Goal: Task Accomplishment & Management: Use online tool/utility

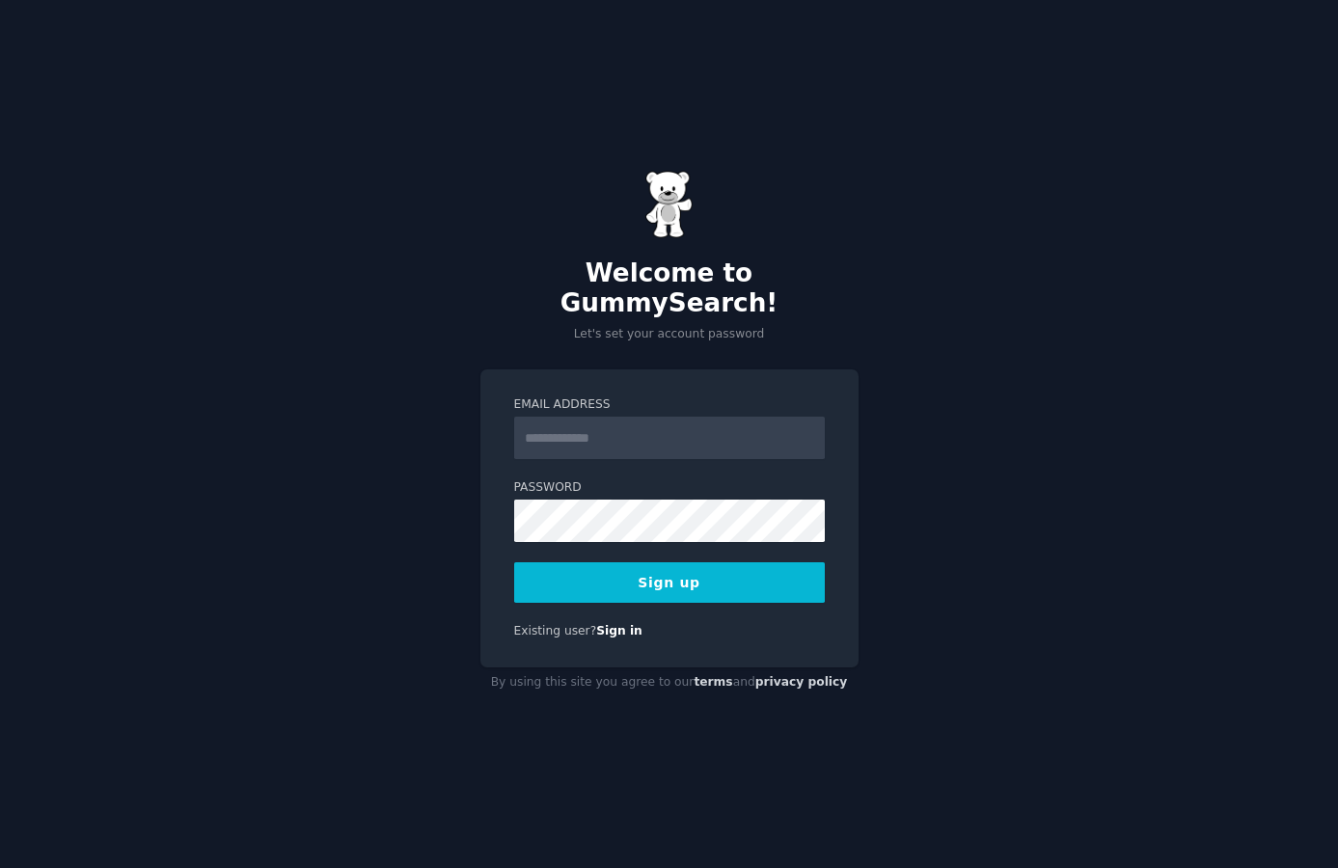
click at [655, 417] on input "Email Address" at bounding box center [669, 438] width 311 height 42
drag, startPoint x: 882, startPoint y: 319, endPoint x: 843, endPoint y: 406, distance: 95.4
click at [882, 319] on div "Welcome to GummySearch! Let's set your account password Email Address Password …" at bounding box center [669, 434] width 1338 height 868
click at [685, 425] on input "Email Address" at bounding box center [669, 438] width 311 height 42
type input "**********"
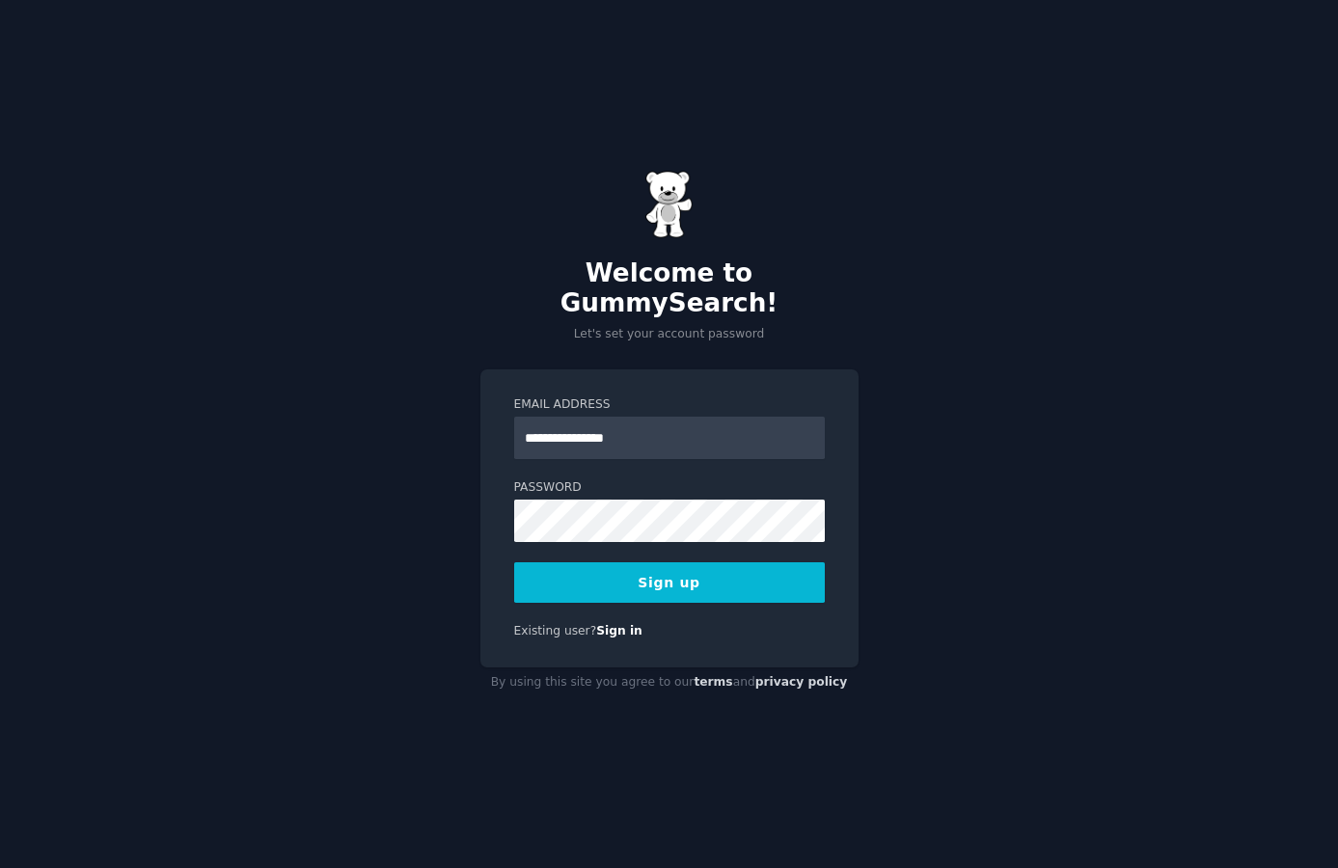
click at [722, 564] on button "Sign up" at bounding box center [669, 582] width 311 height 41
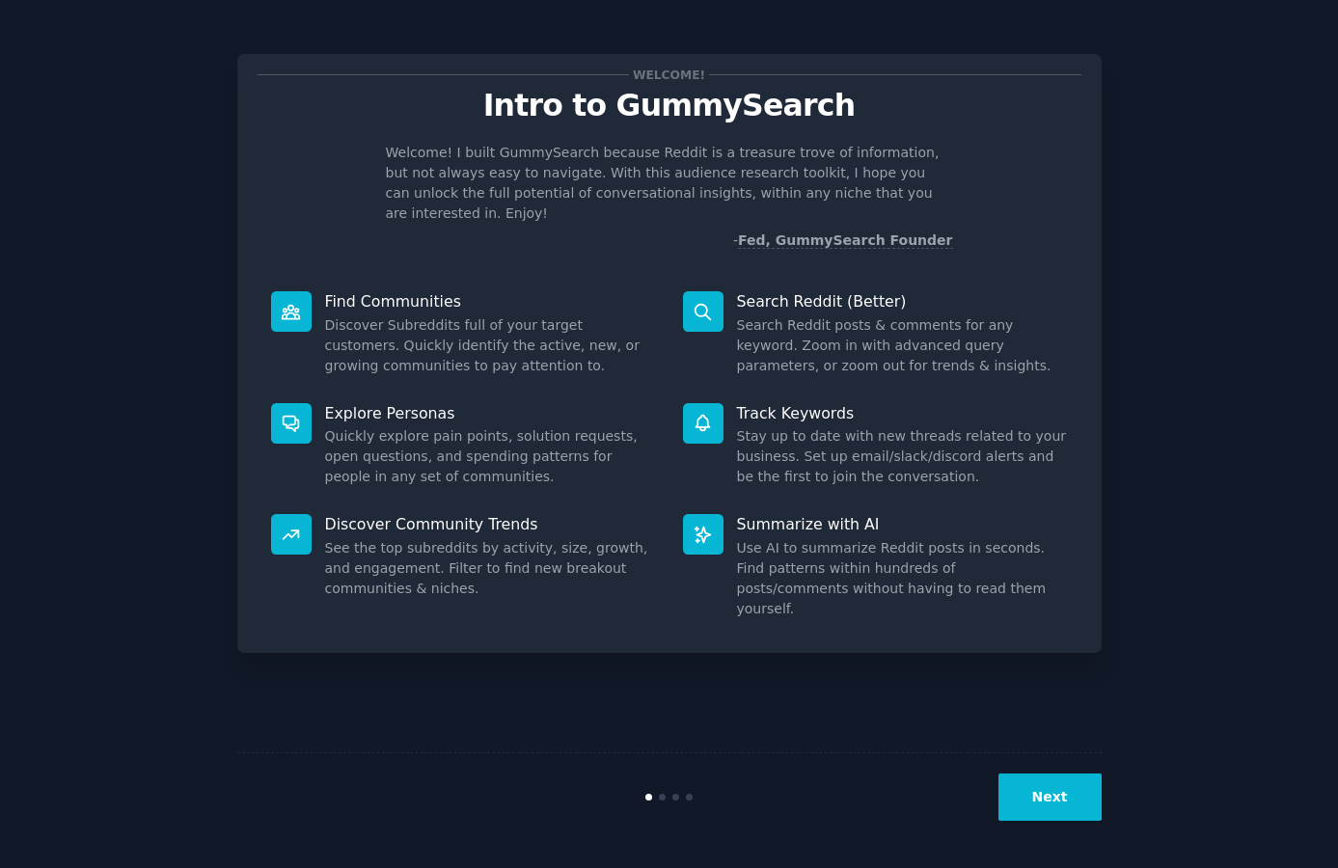
click at [383, 390] on div "Explore Personas Quickly explore pain points, solution requests, open questions…" at bounding box center [463, 446] width 412 height 112
click at [1025, 777] on button "Next" at bounding box center [1049, 796] width 103 height 47
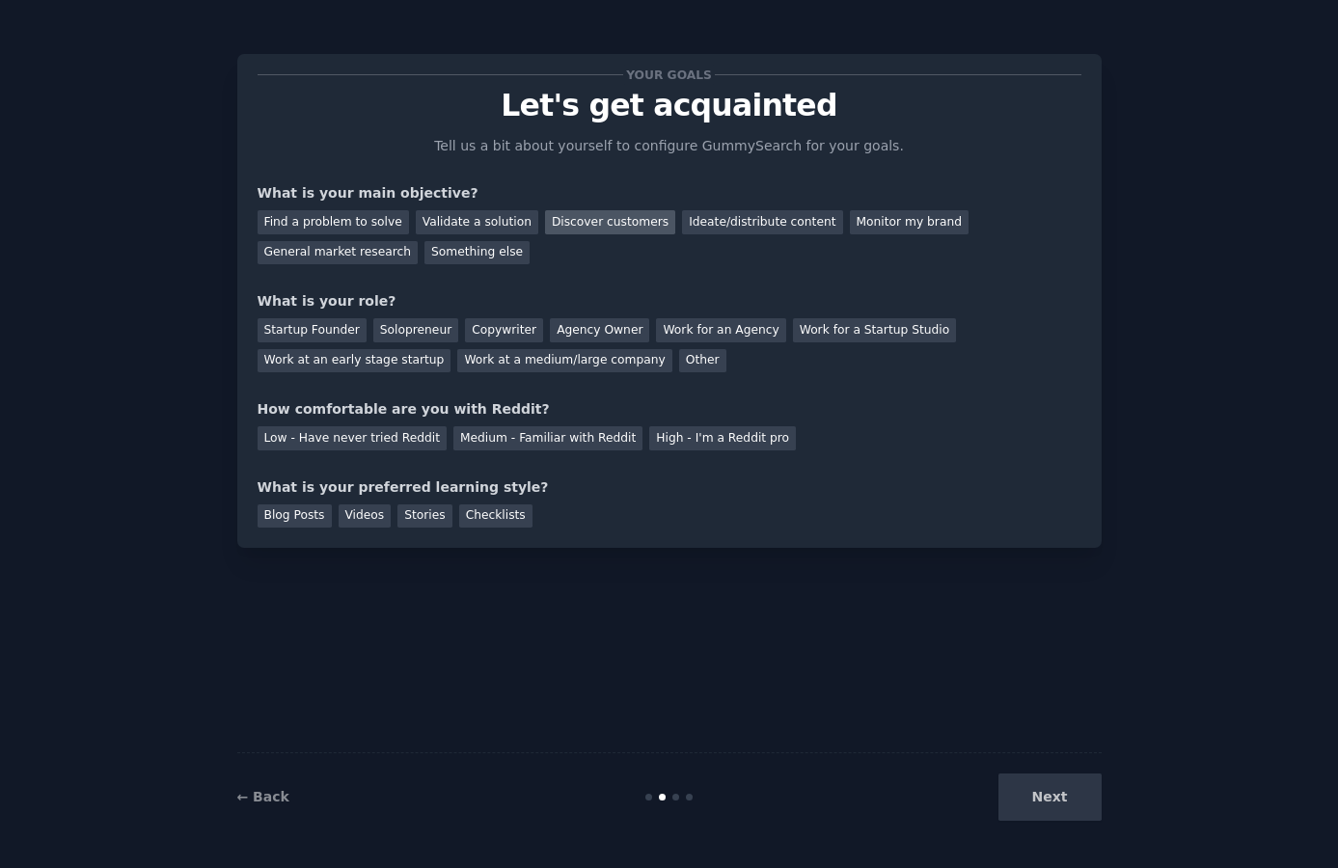
click at [631, 224] on div "Discover customers" at bounding box center [610, 222] width 130 height 24
click at [724, 220] on div "Ideate/distribute content" at bounding box center [762, 222] width 160 height 24
click at [313, 325] on div "Startup Founder" at bounding box center [311, 330] width 109 height 24
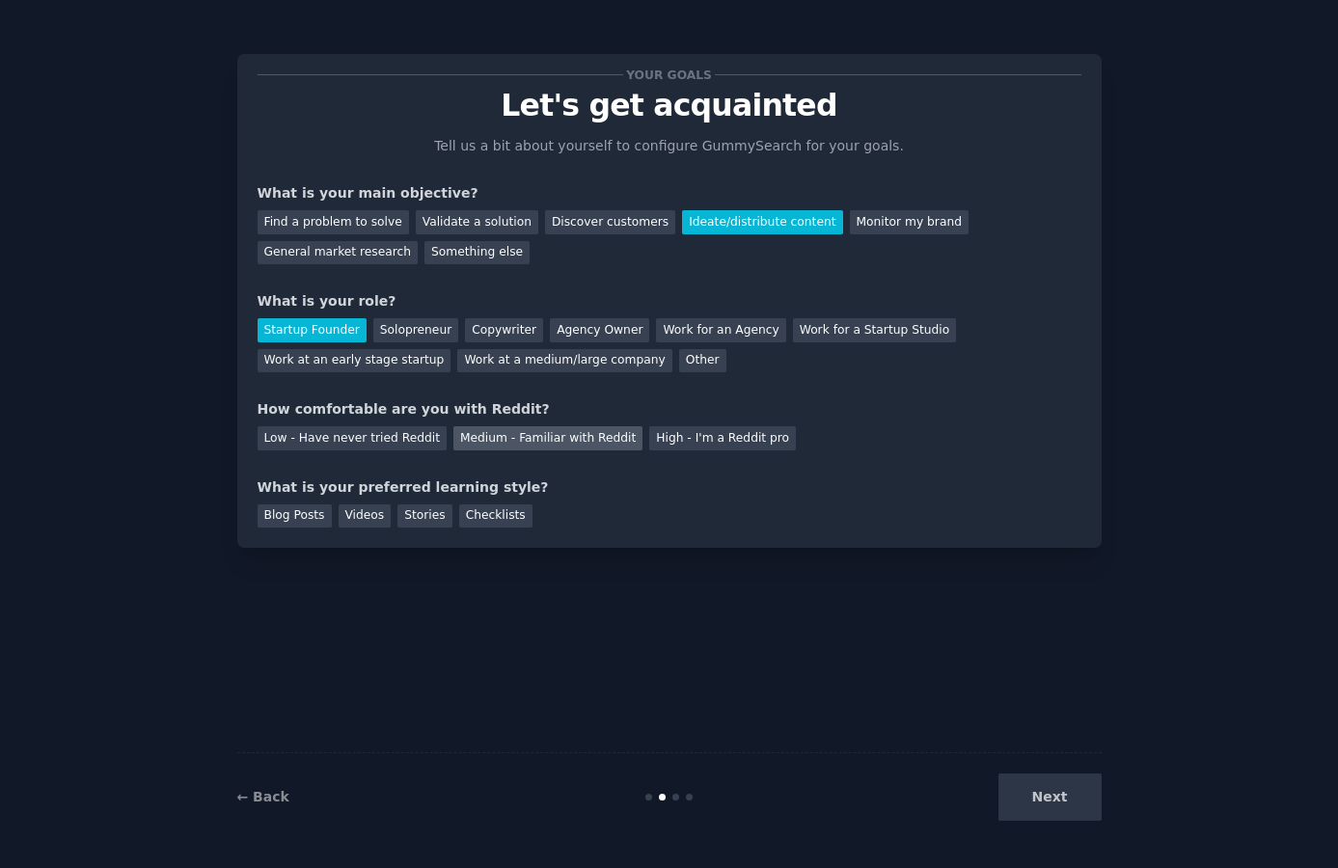
click at [534, 439] on div "Medium - Familiar with Reddit" at bounding box center [547, 438] width 189 height 24
drag, startPoint x: 283, startPoint y: 523, endPoint x: 347, endPoint y: 519, distance: 64.7
click at [283, 523] on div "Blog Posts" at bounding box center [294, 516] width 74 height 24
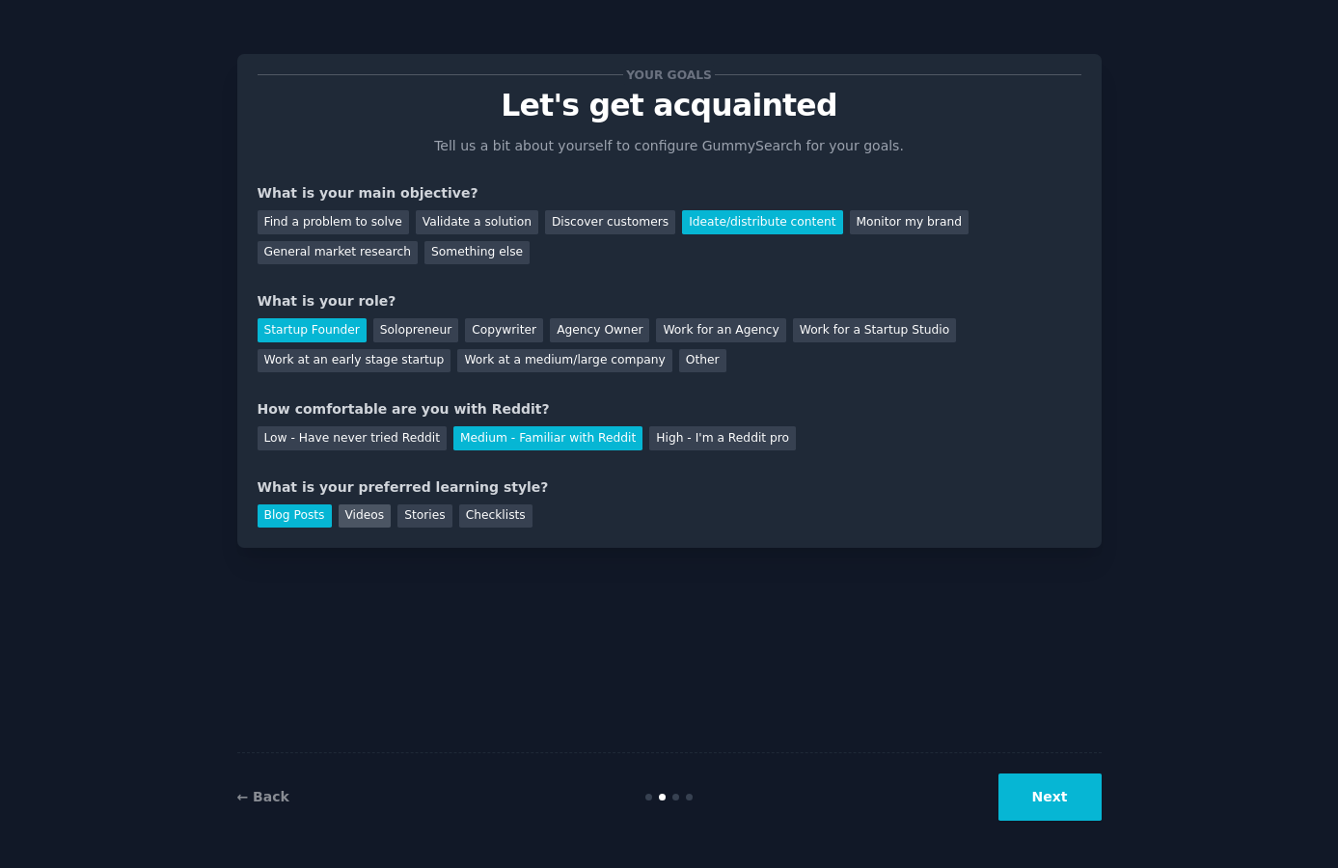
click at [356, 519] on div "Videos" at bounding box center [365, 516] width 53 height 24
click at [416, 517] on div "Stories" at bounding box center [424, 516] width 54 height 24
click at [485, 513] on div "Checklists" at bounding box center [495, 516] width 73 height 24
click at [1036, 800] on button "Next" at bounding box center [1049, 796] width 103 height 47
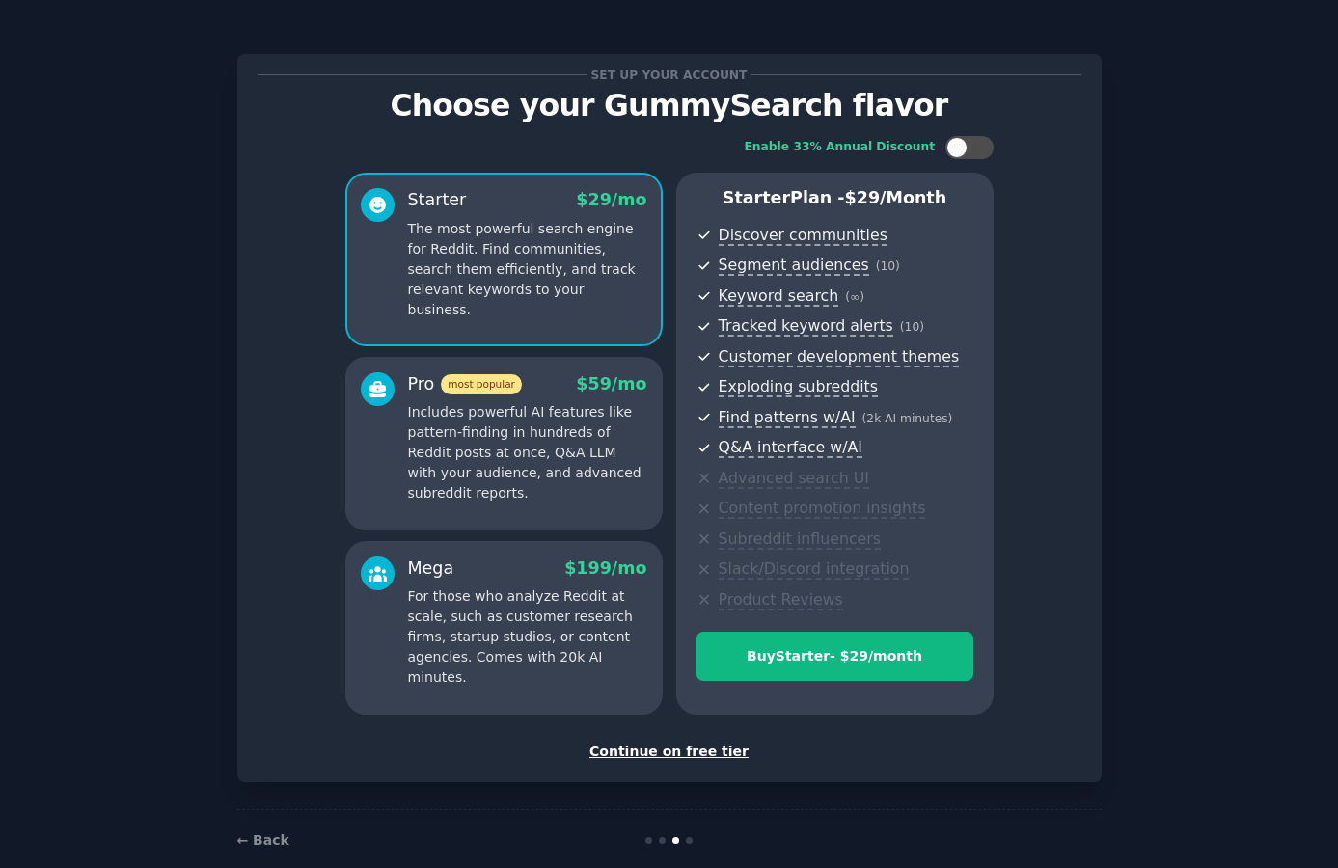
click at [687, 756] on div "Continue on free tier" at bounding box center [669, 752] width 824 height 20
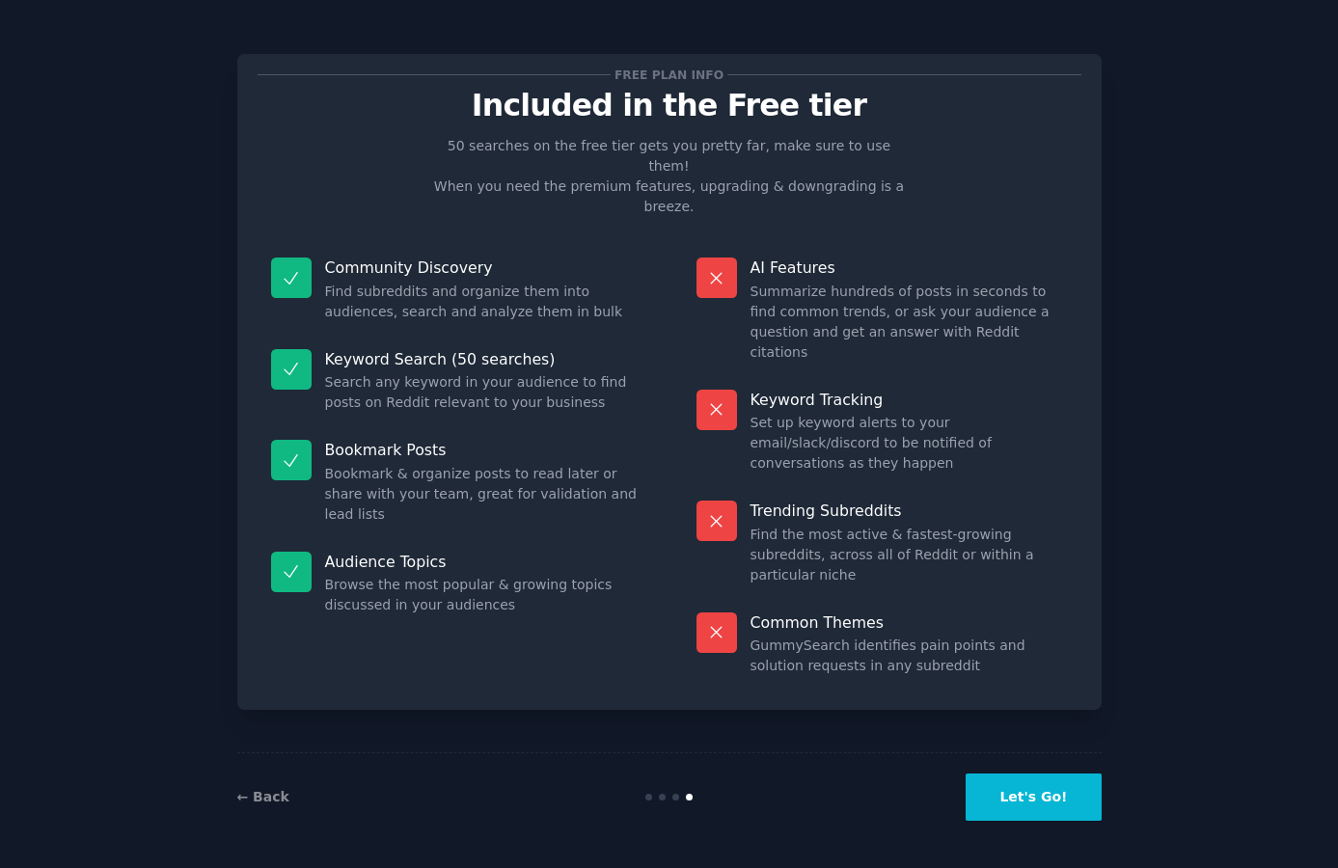
click at [1010, 806] on button "Let's Go!" at bounding box center [1032, 796] width 135 height 47
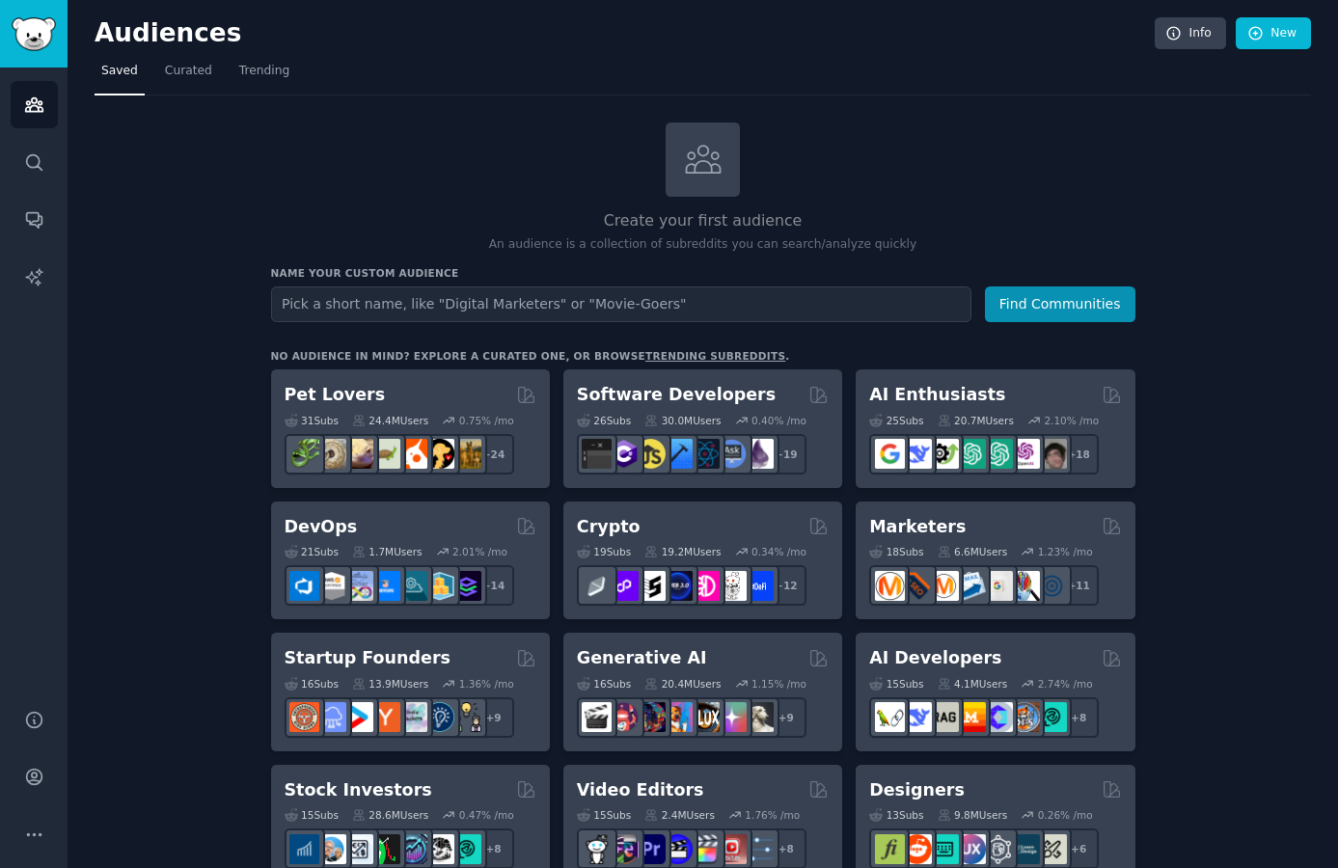
click at [657, 307] on input "text" at bounding box center [621, 304] width 700 height 36
type input "Community managers"
drag, startPoint x: 383, startPoint y: 266, endPoint x: 439, endPoint y: 265, distance: 55.9
click at [439, 266] on h3 "Name your custom audience" at bounding box center [703, 273] width 864 height 14
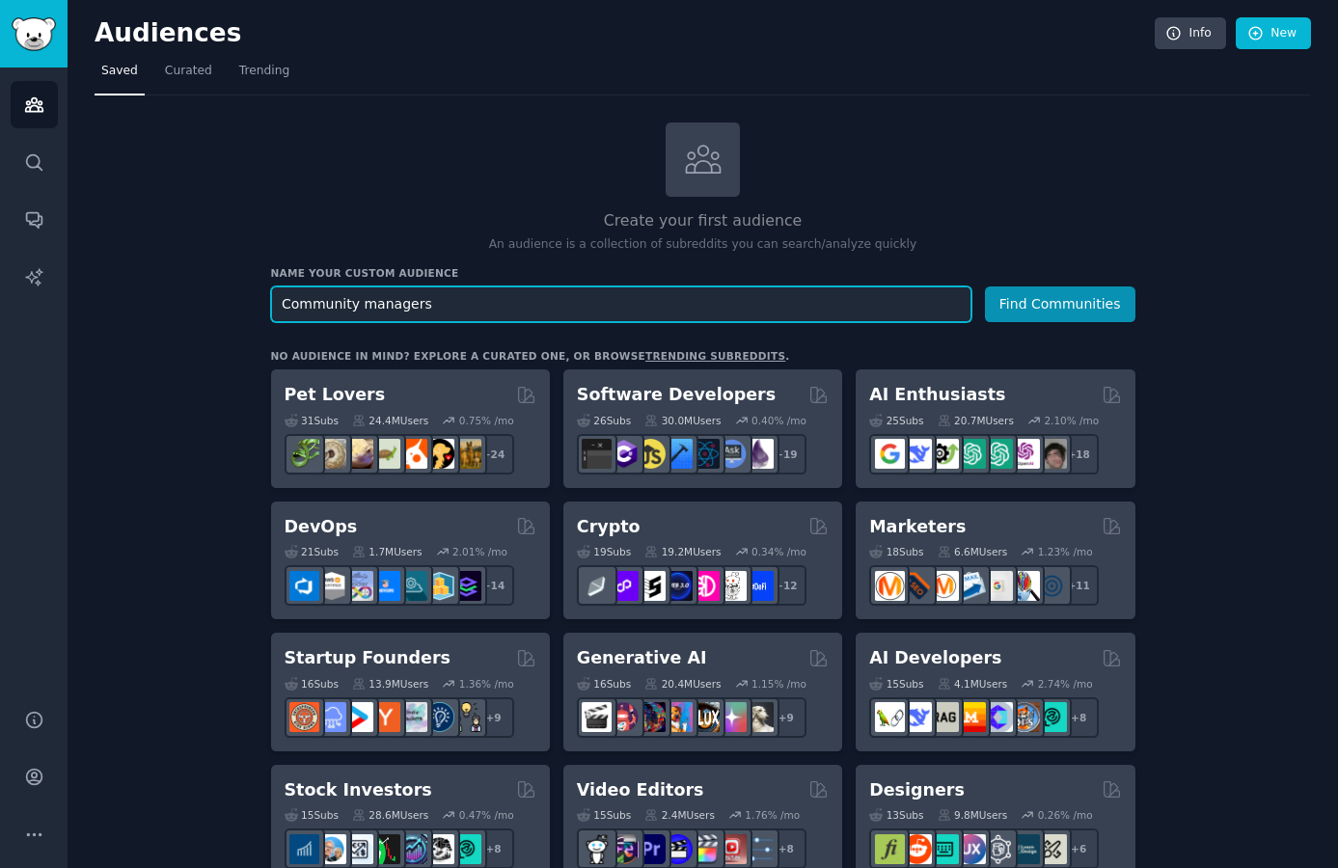
click at [589, 310] on input "Community managers" at bounding box center [621, 304] width 700 height 36
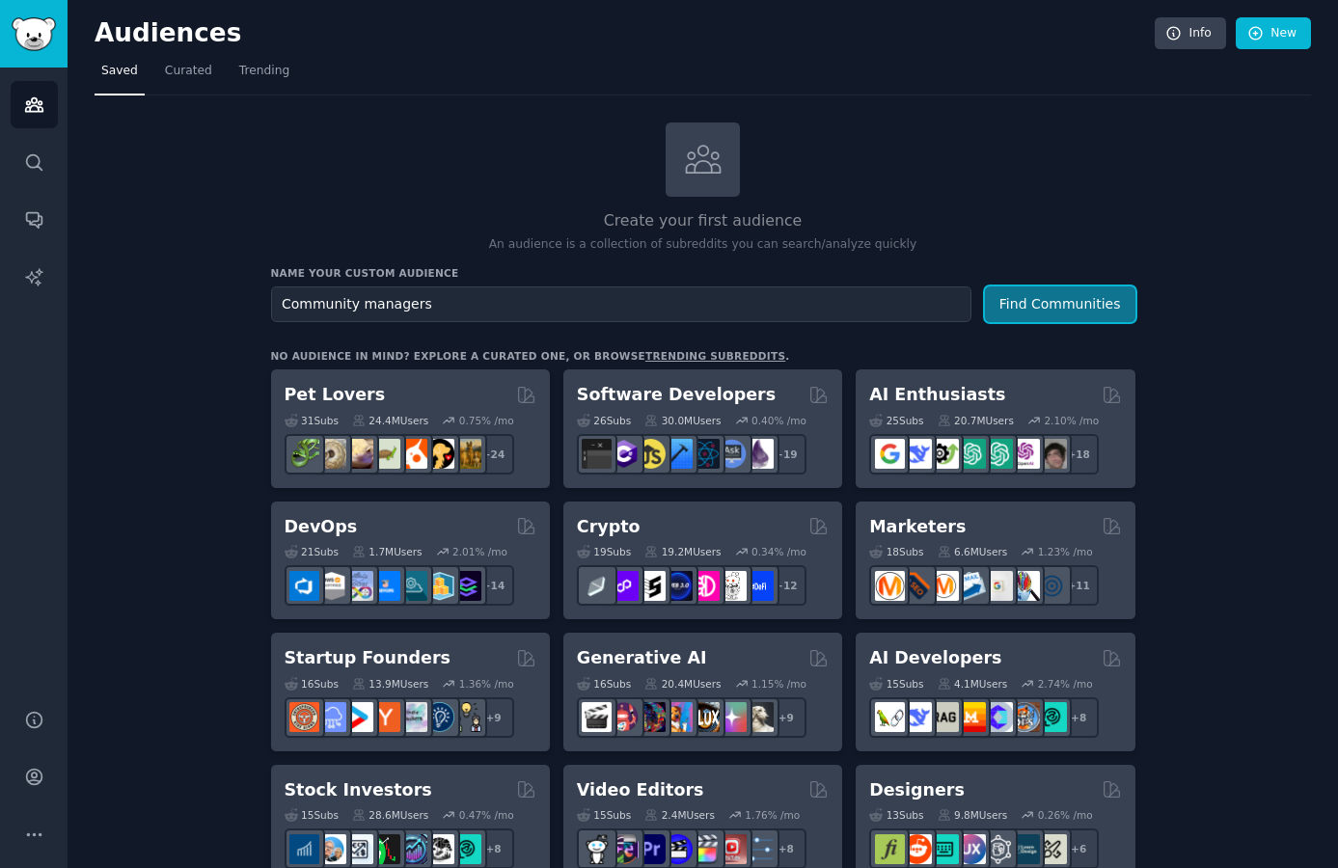
click at [1051, 303] on button "Find Communities" at bounding box center [1060, 304] width 150 height 36
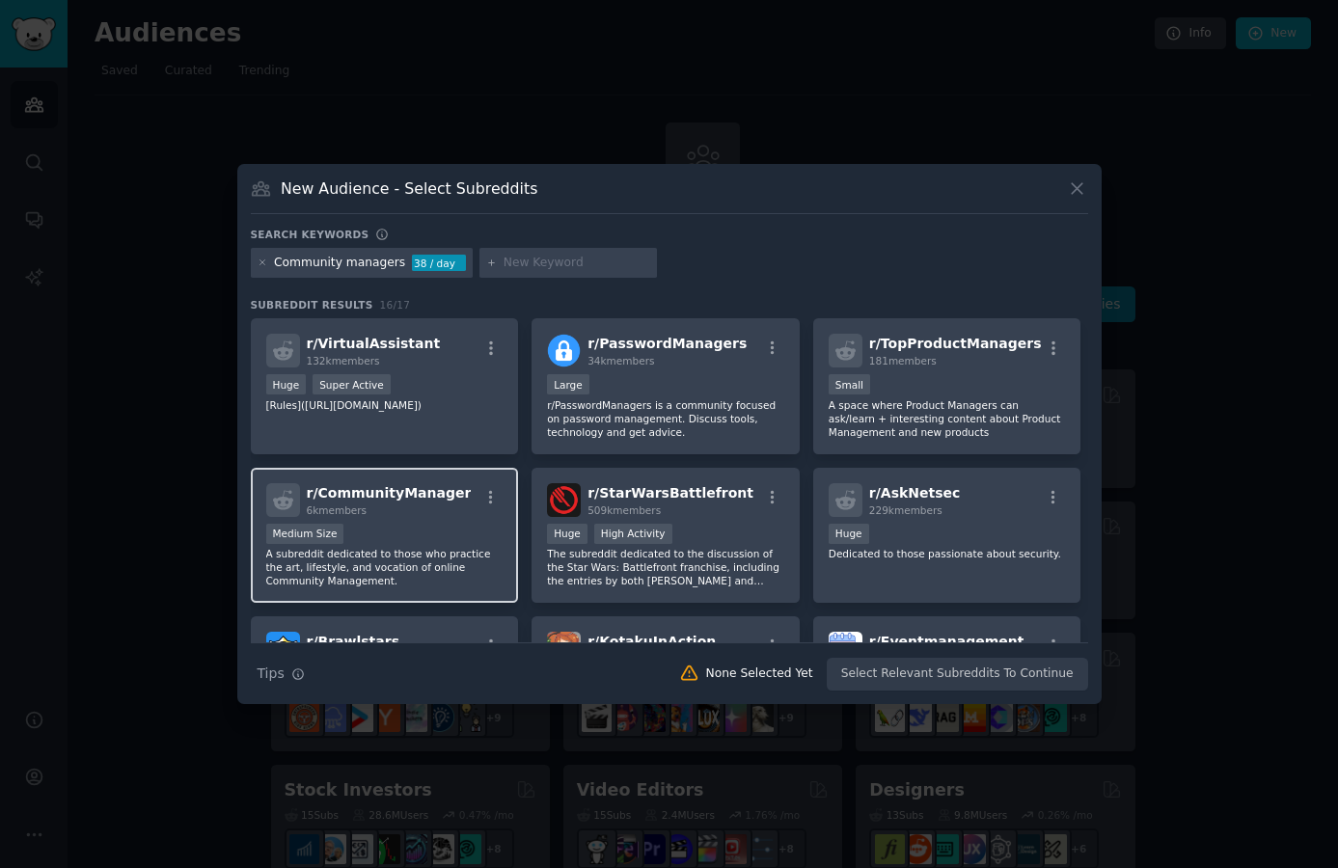
click at [324, 554] on p "A subreddit dedicated to those who practice the art, lifestyle, and vocation of…" at bounding box center [384, 567] width 237 height 41
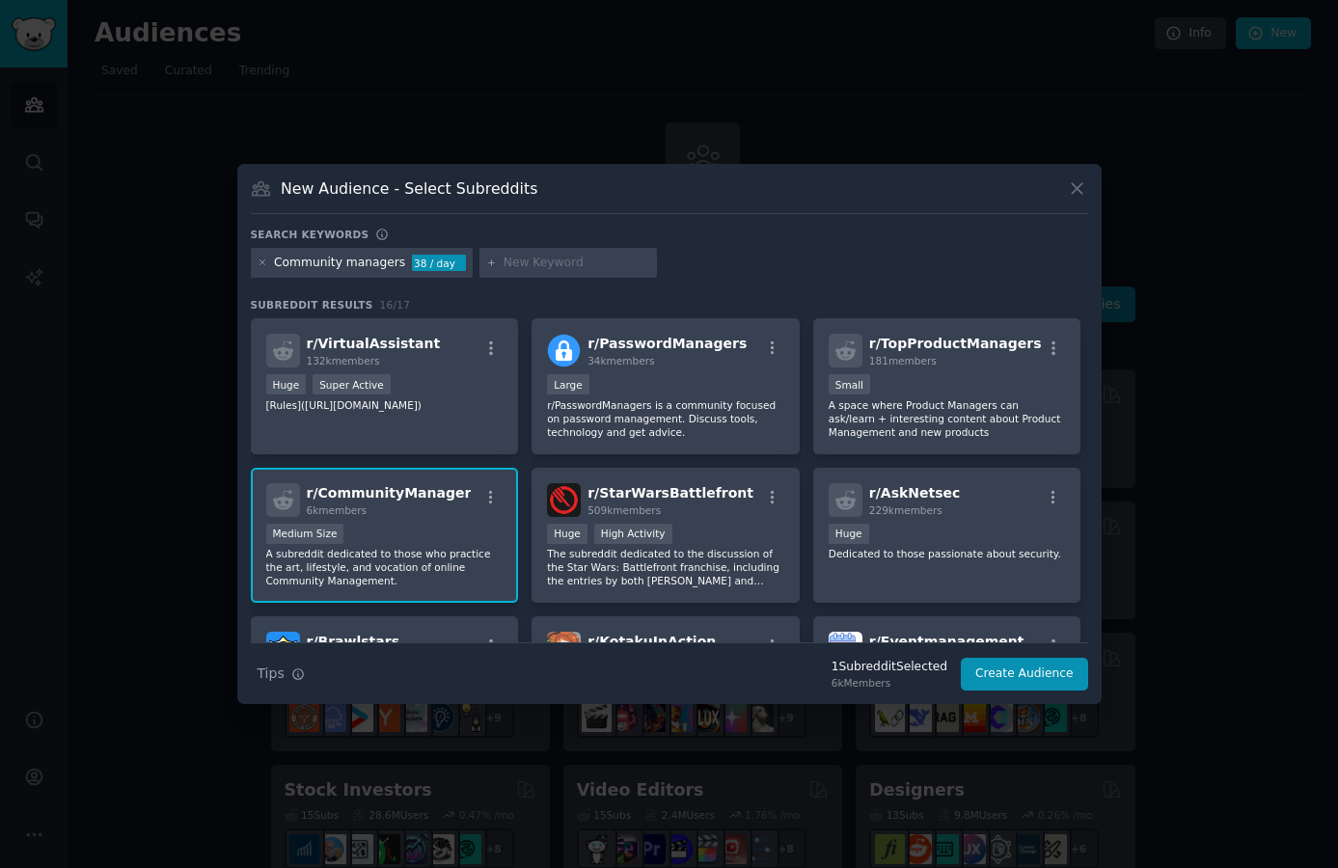
click at [372, 267] on div "Community managers" at bounding box center [339, 263] width 131 height 17
click at [265, 262] on icon at bounding box center [262, 262] width 11 height 11
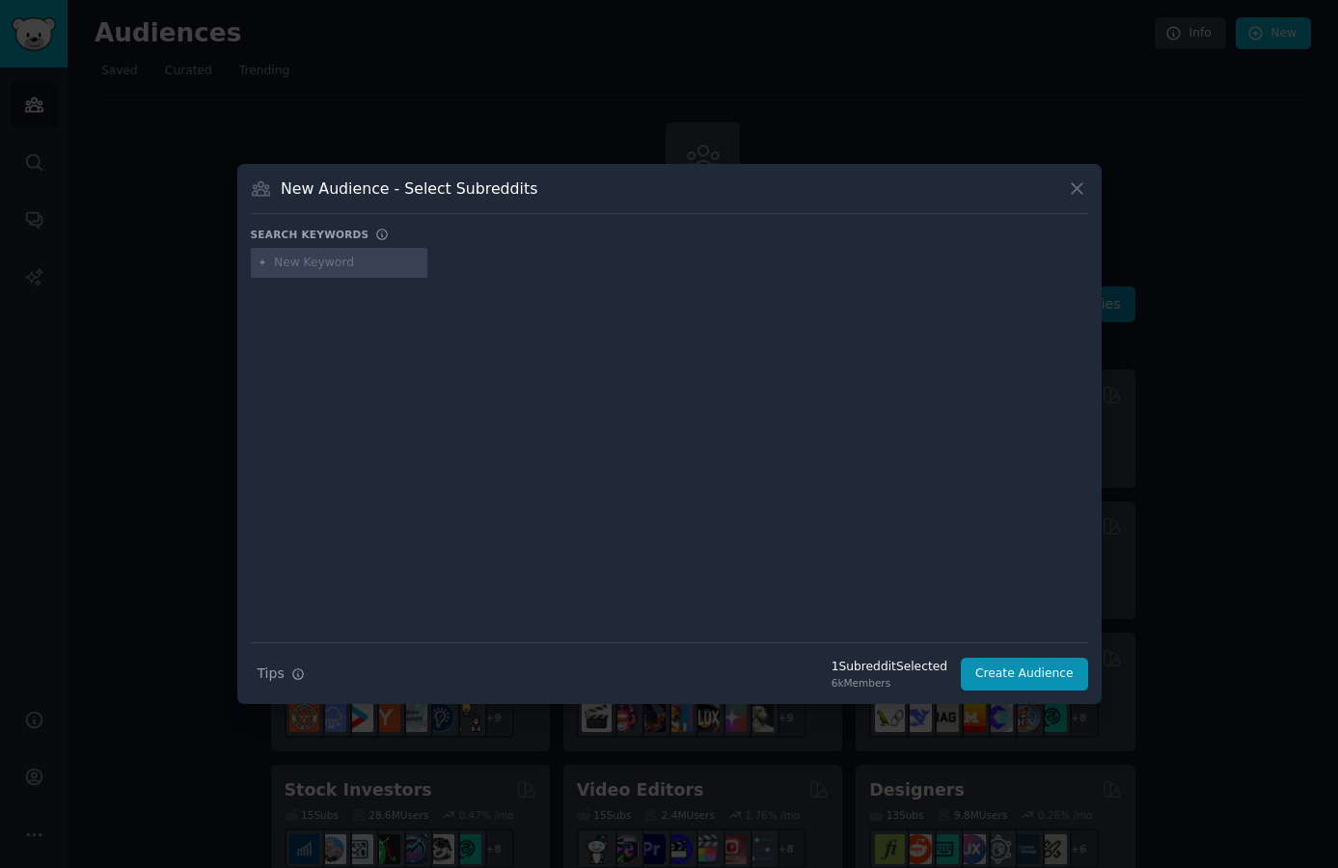
click at [299, 263] on input "text" at bounding box center [347, 263] width 147 height 17
type input "health"
type input "DNA test"
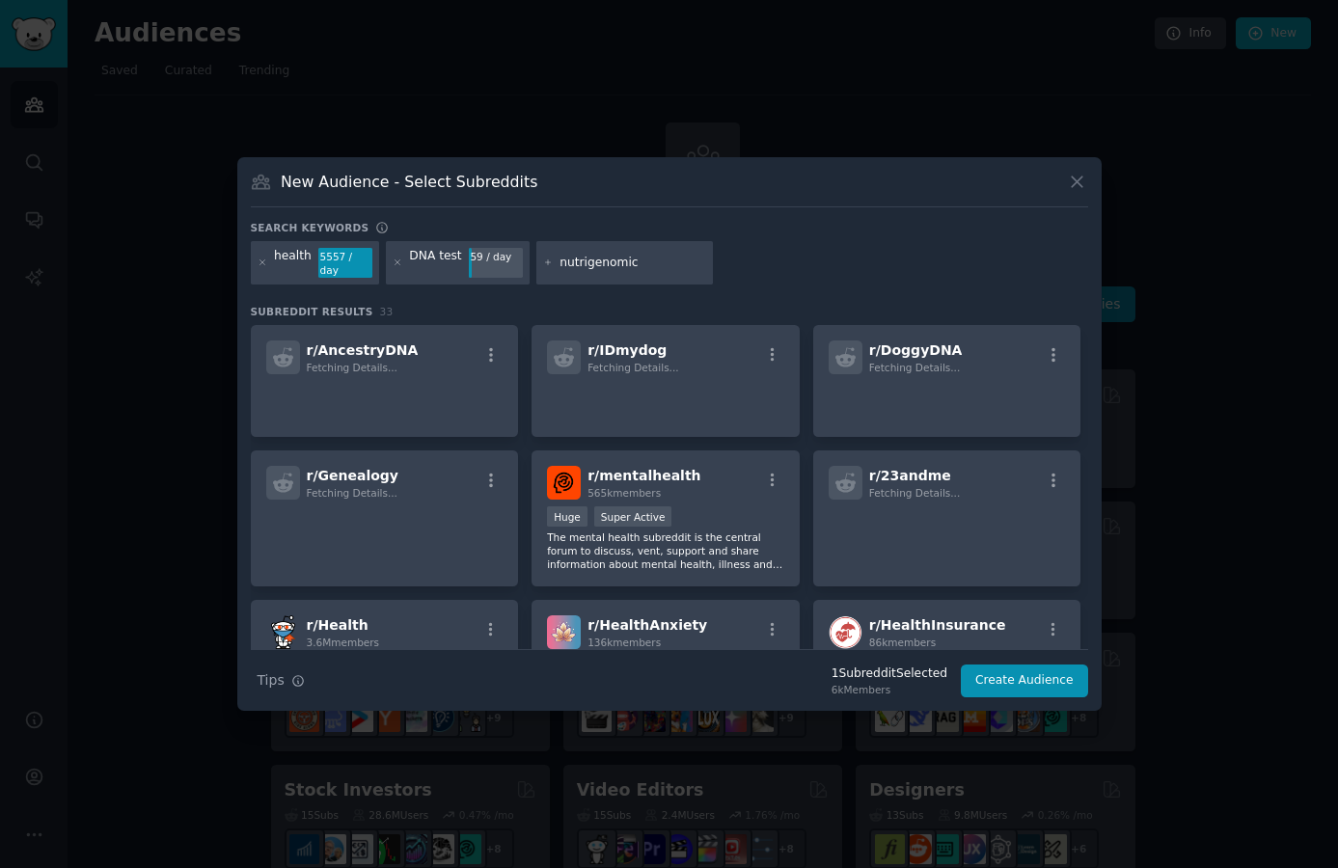
type input "nutrigenomics"
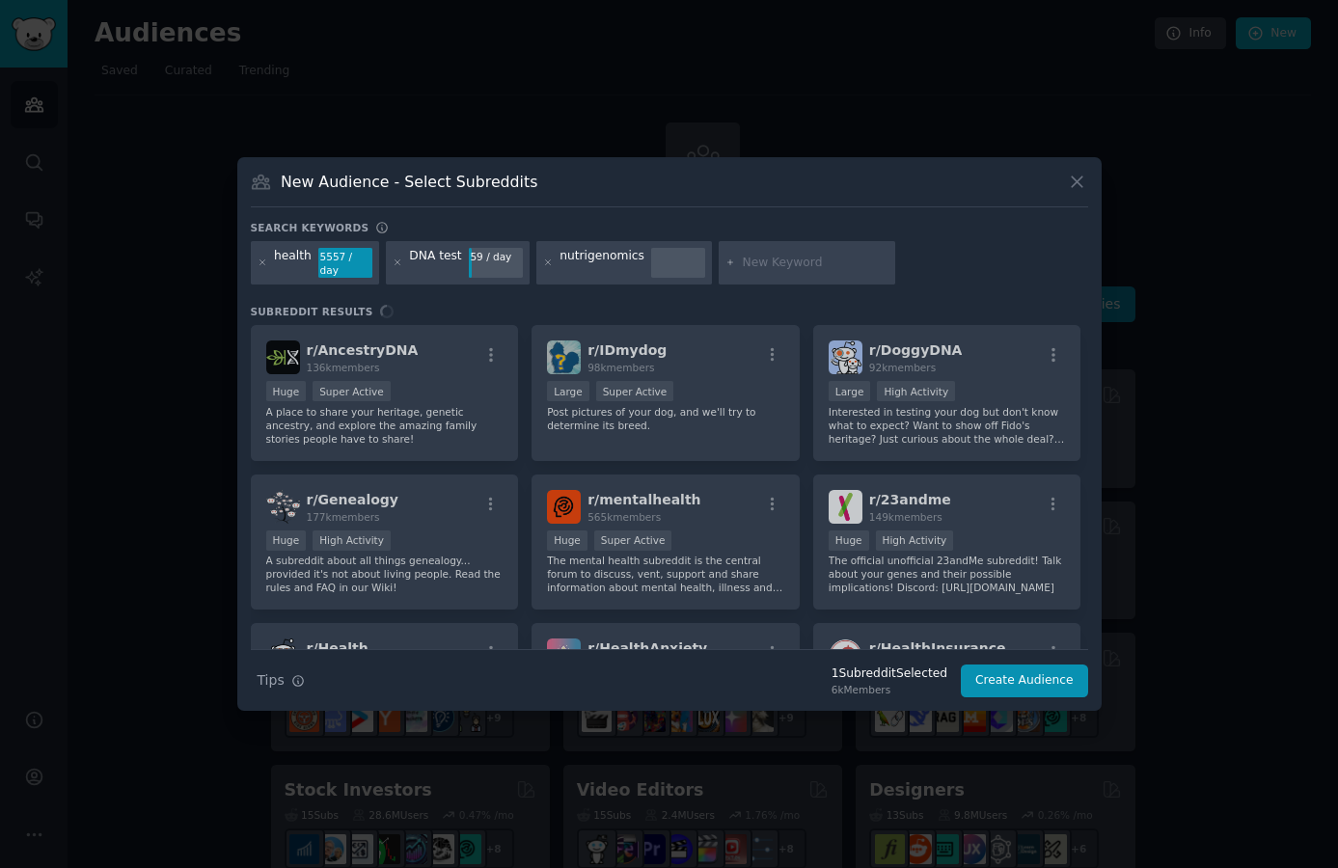
type input "m"
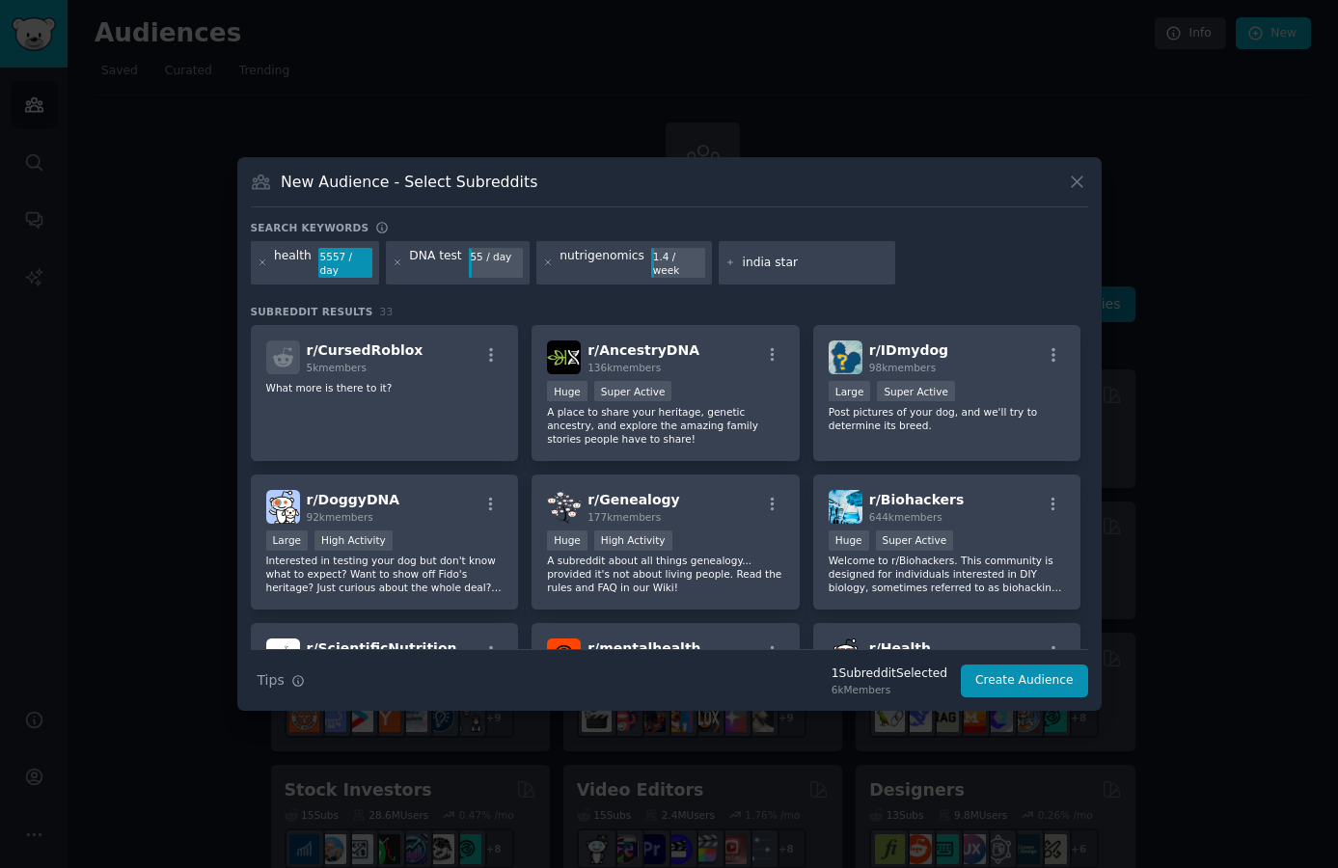
type input "india start"
click at [399, 264] on icon at bounding box center [398, 262] width 11 height 11
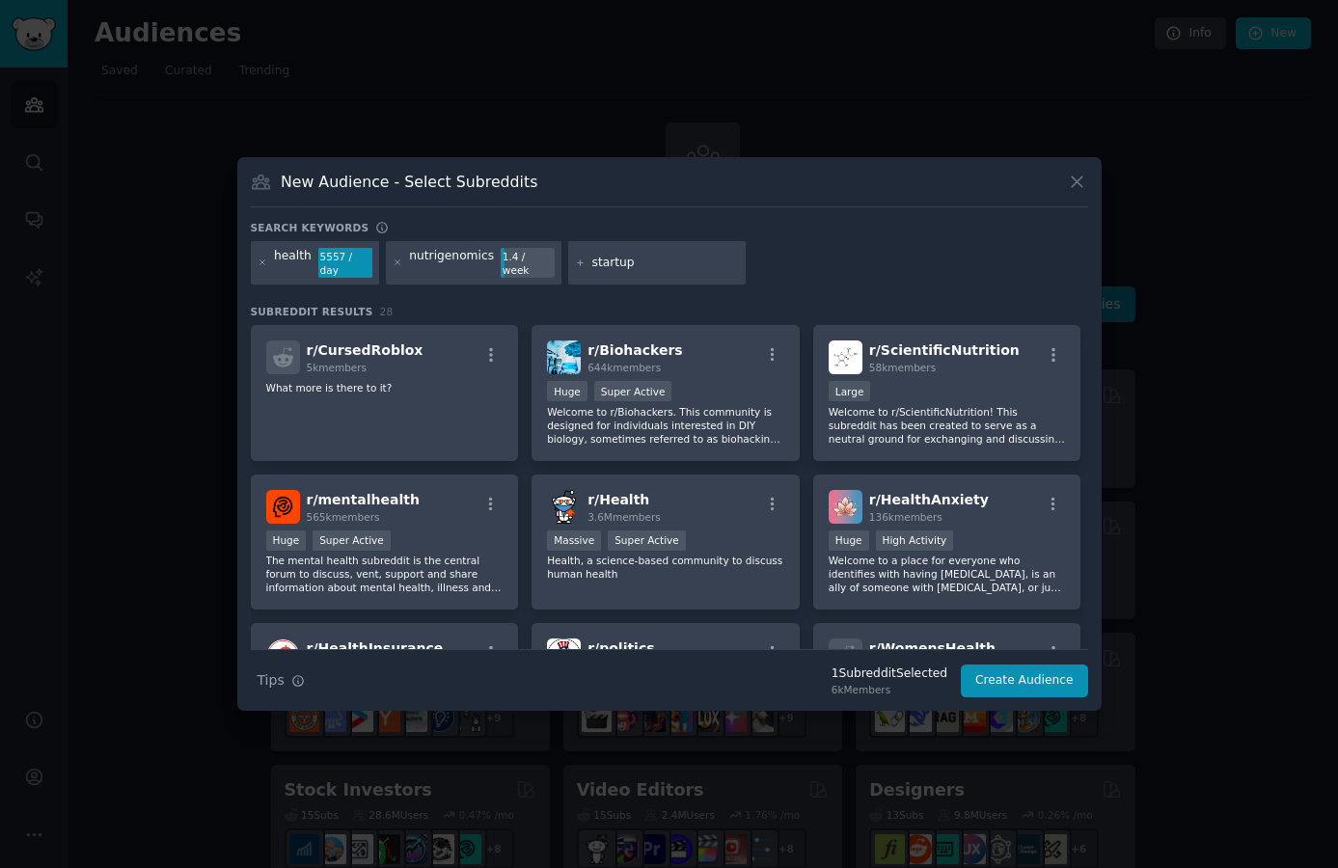
click at [642, 258] on input "startup" at bounding box center [665, 263] width 147 height 17
drag, startPoint x: 630, startPoint y: 257, endPoint x: 563, endPoint y: 260, distance: 66.7
click at [568, 260] on div "startup" at bounding box center [656, 263] width 177 height 44
click at [889, 386] on div "Large" at bounding box center [946, 393] width 237 height 24
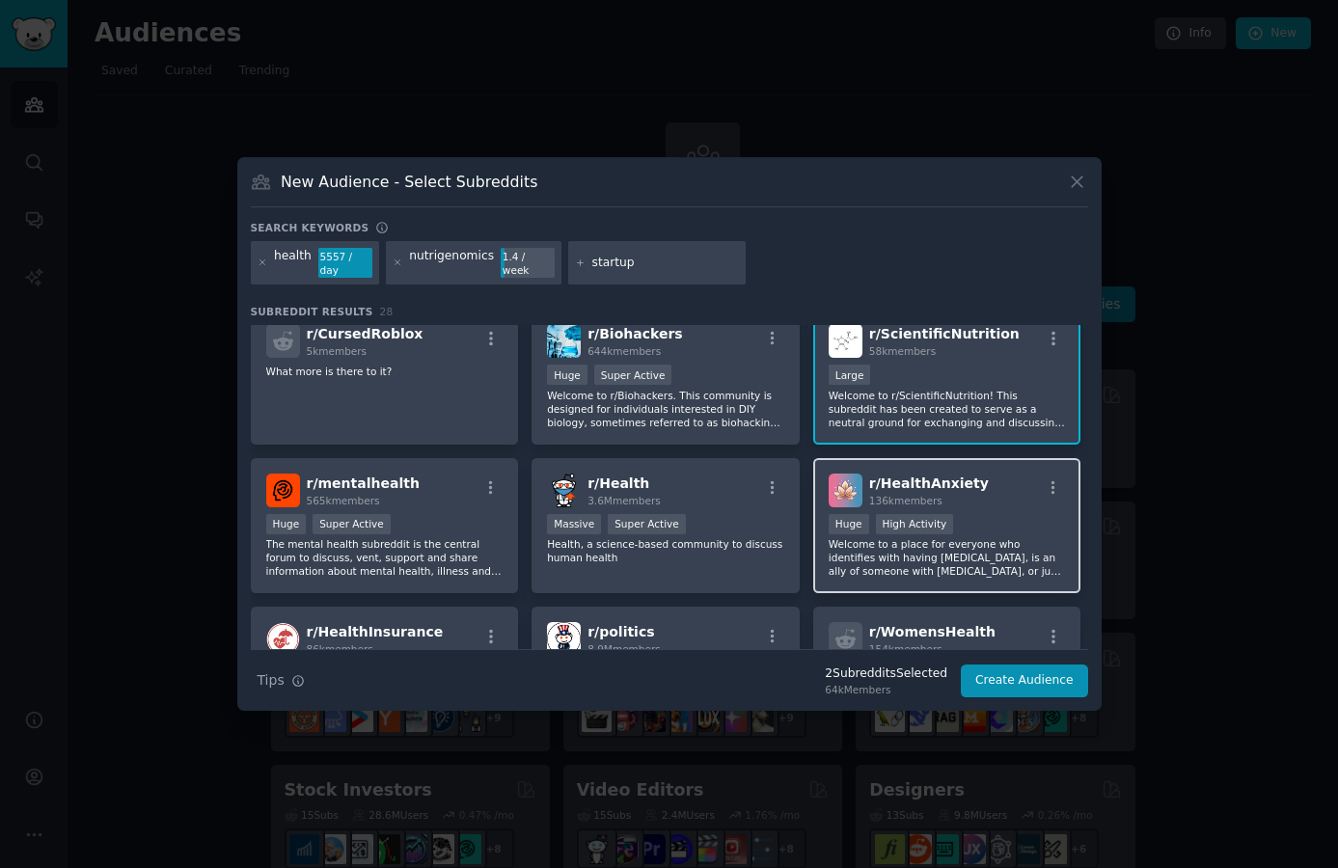
scroll to position [93, 0]
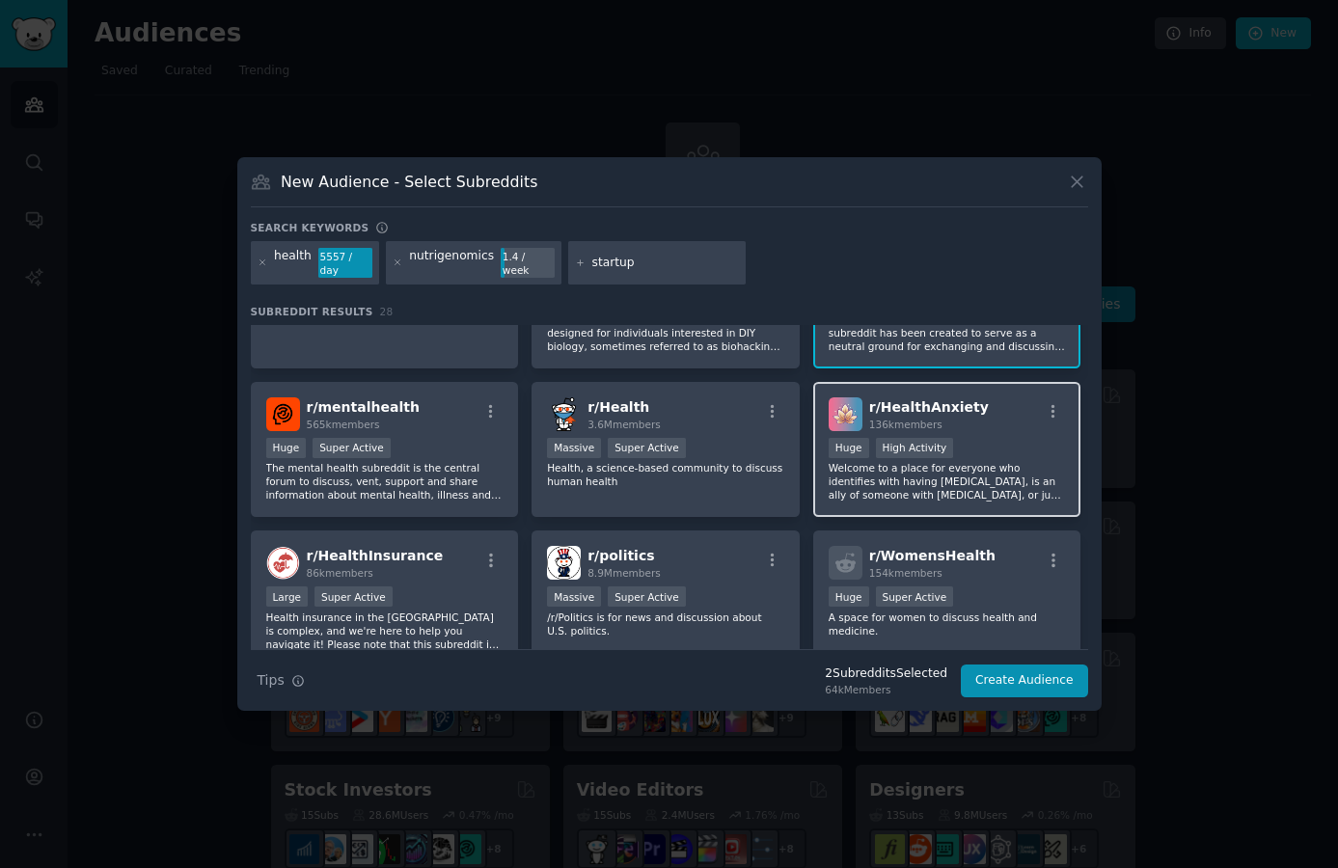
click at [964, 462] on p "Welcome to a place for everyone who identifies with having [MEDICAL_DATA], is a…" at bounding box center [946, 481] width 237 height 41
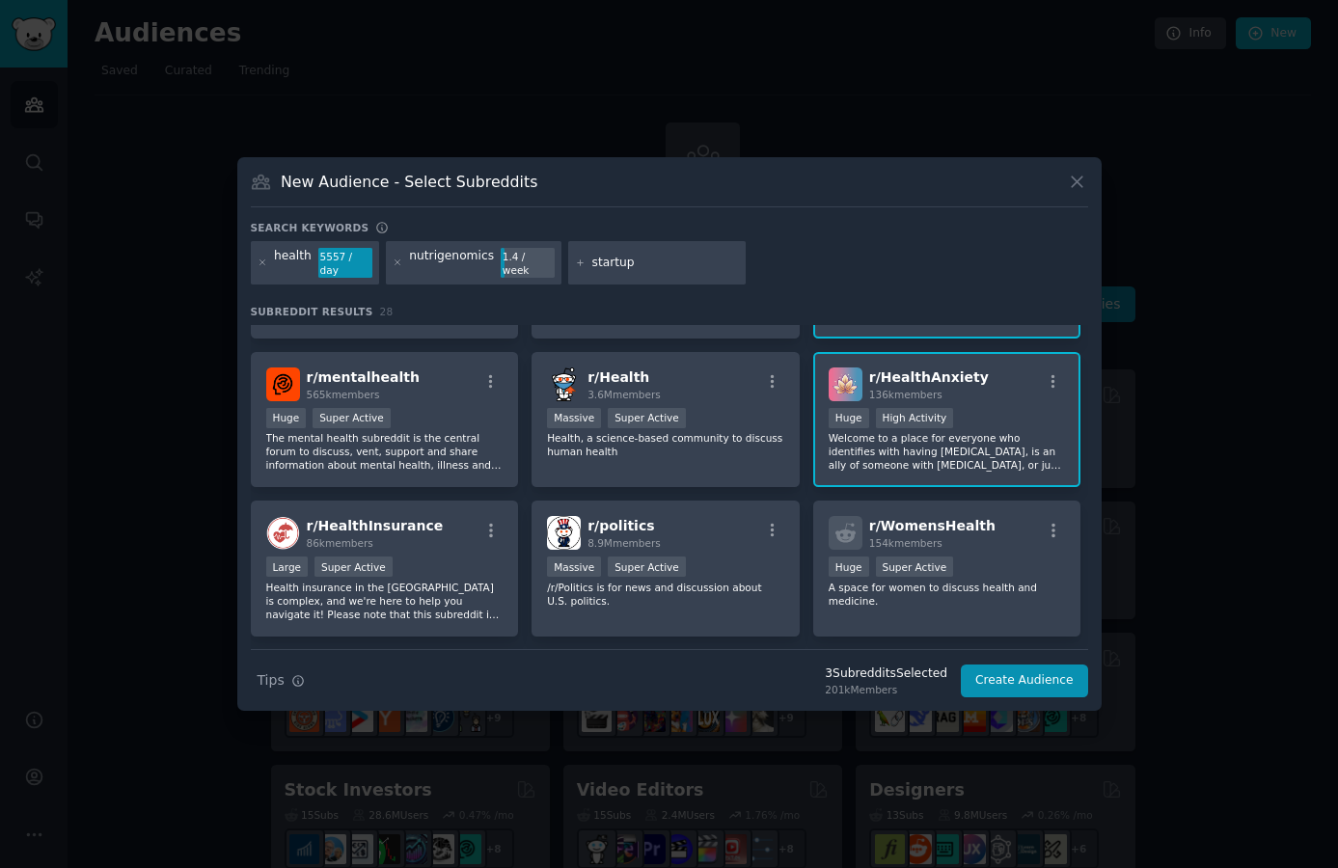
scroll to position [155, 0]
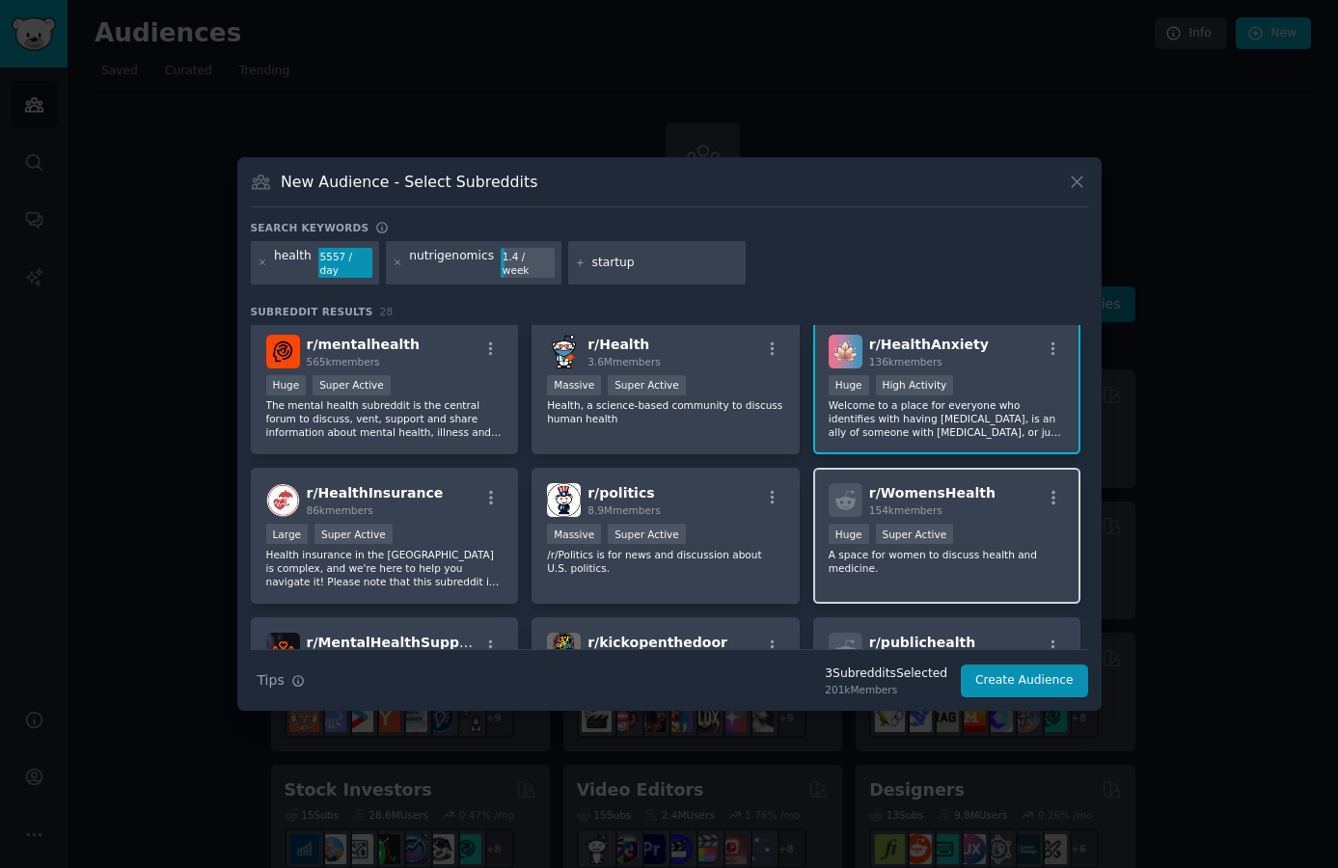
click at [1001, 529] on div "Huge Super Active" at bounding box center [946, 536] width 237 height 24
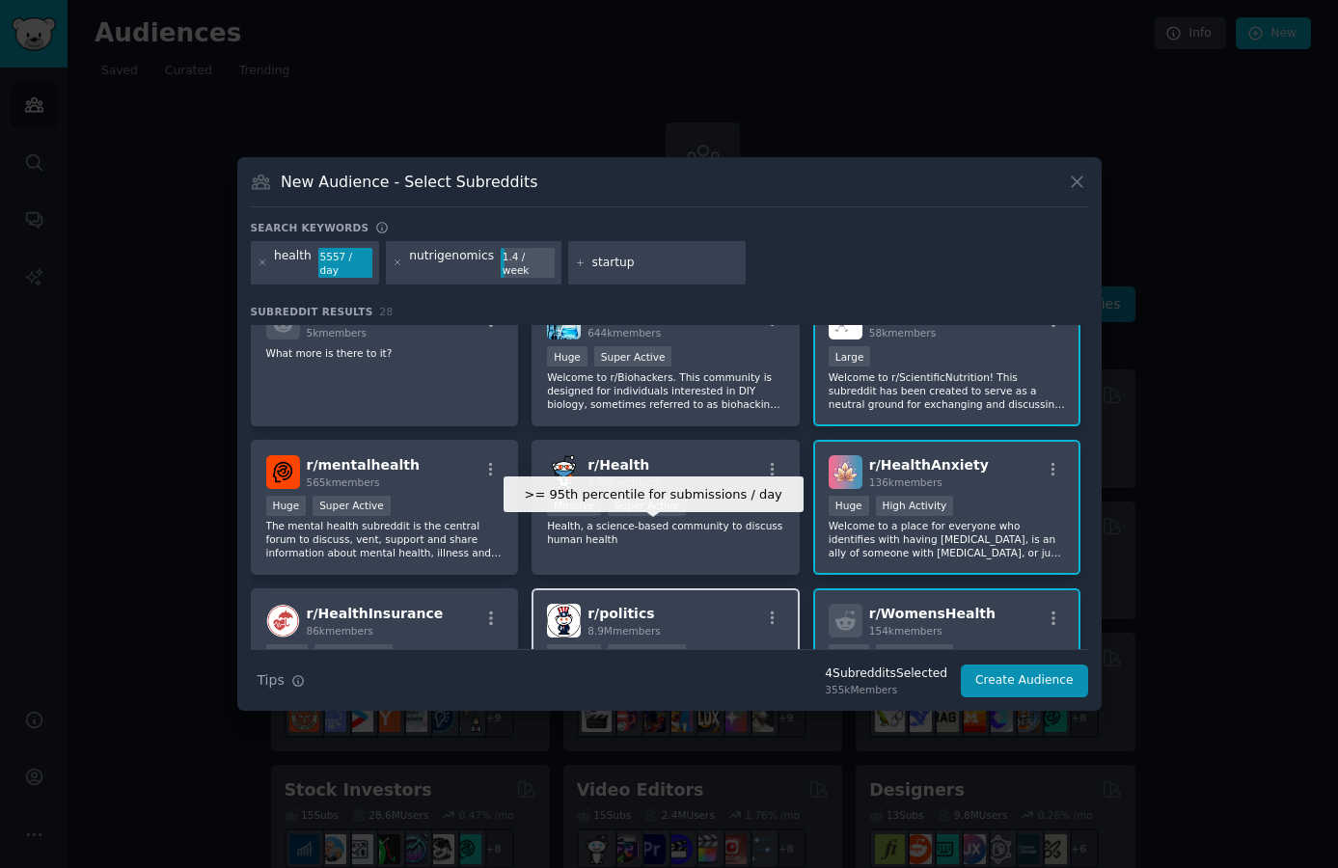
scroll to position [0, 0]
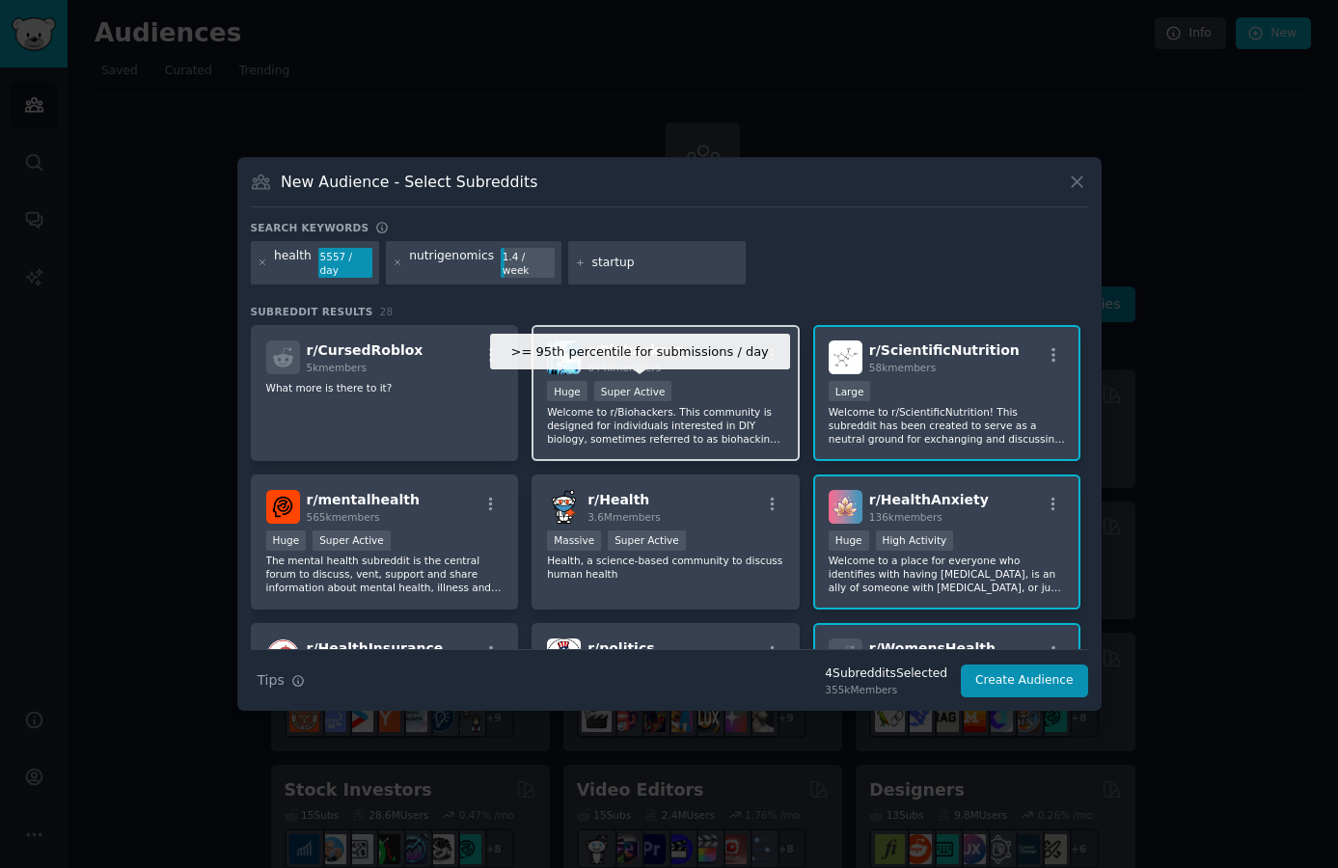
click at [645, 390] on div "Super Active" at bounding box center [633, 391] width 78 height 20
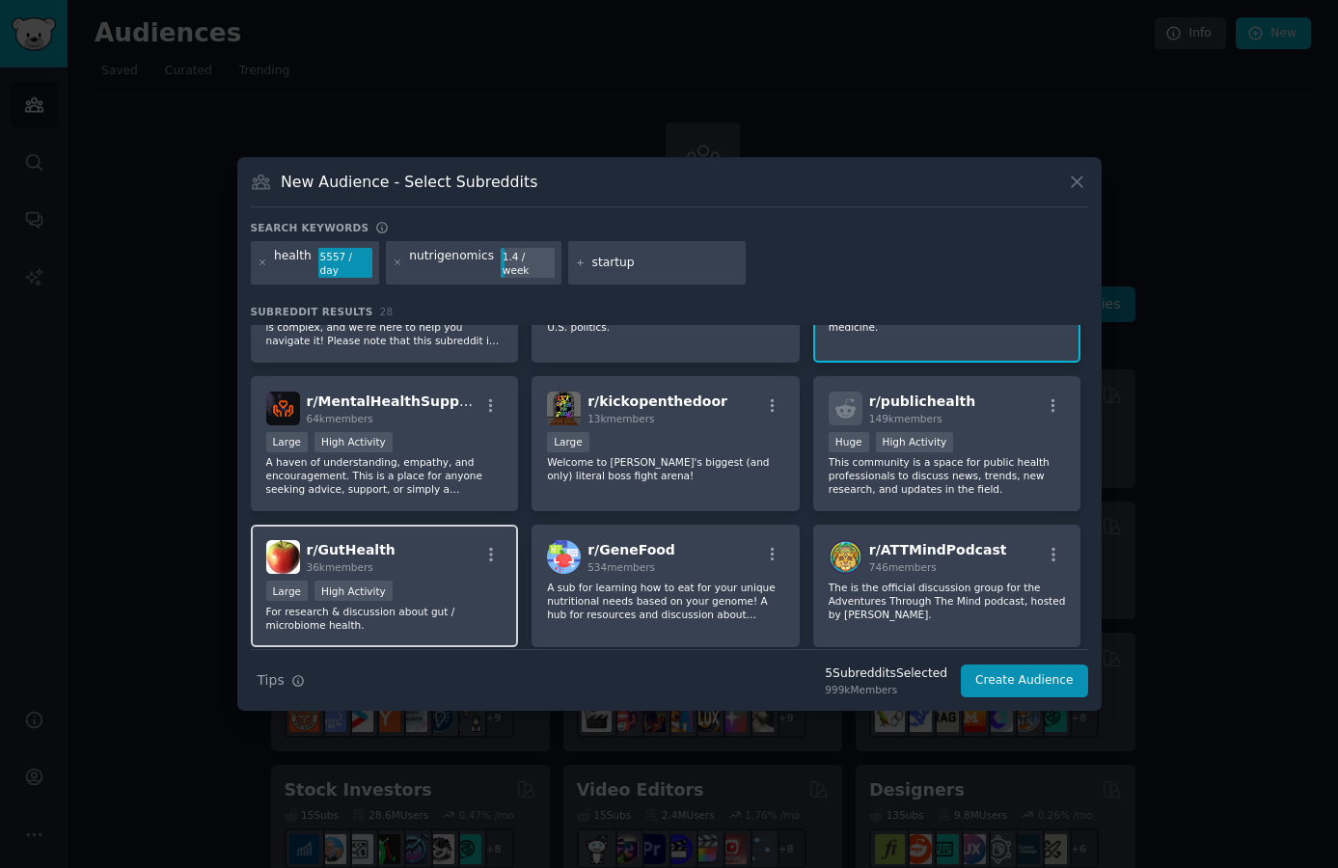
scroll to position [434, 0]
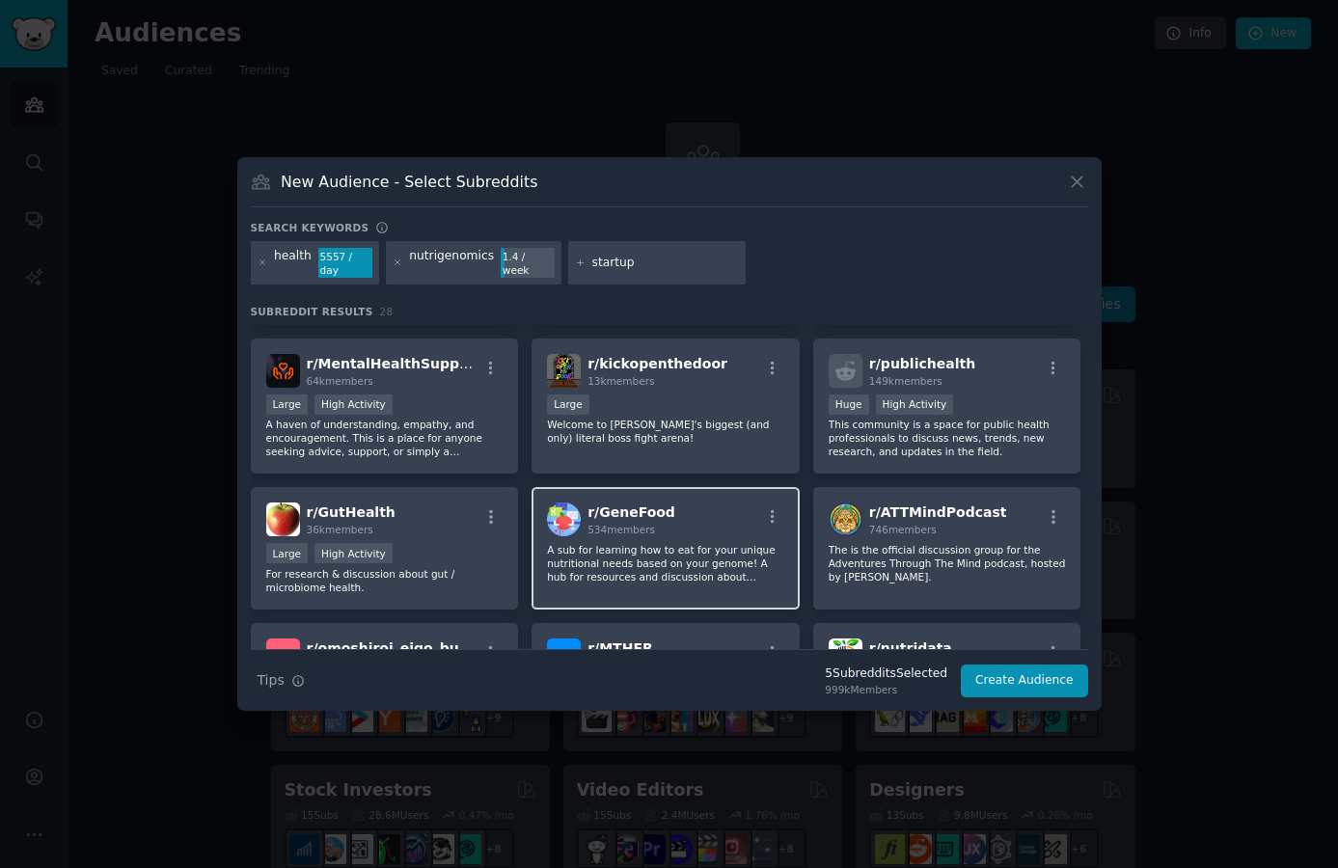
click at [653, 551] on p "A sub for learning how to eat for your unique nutritional needs based on your g…" at bounding box center [665, 563] width 237 height 41
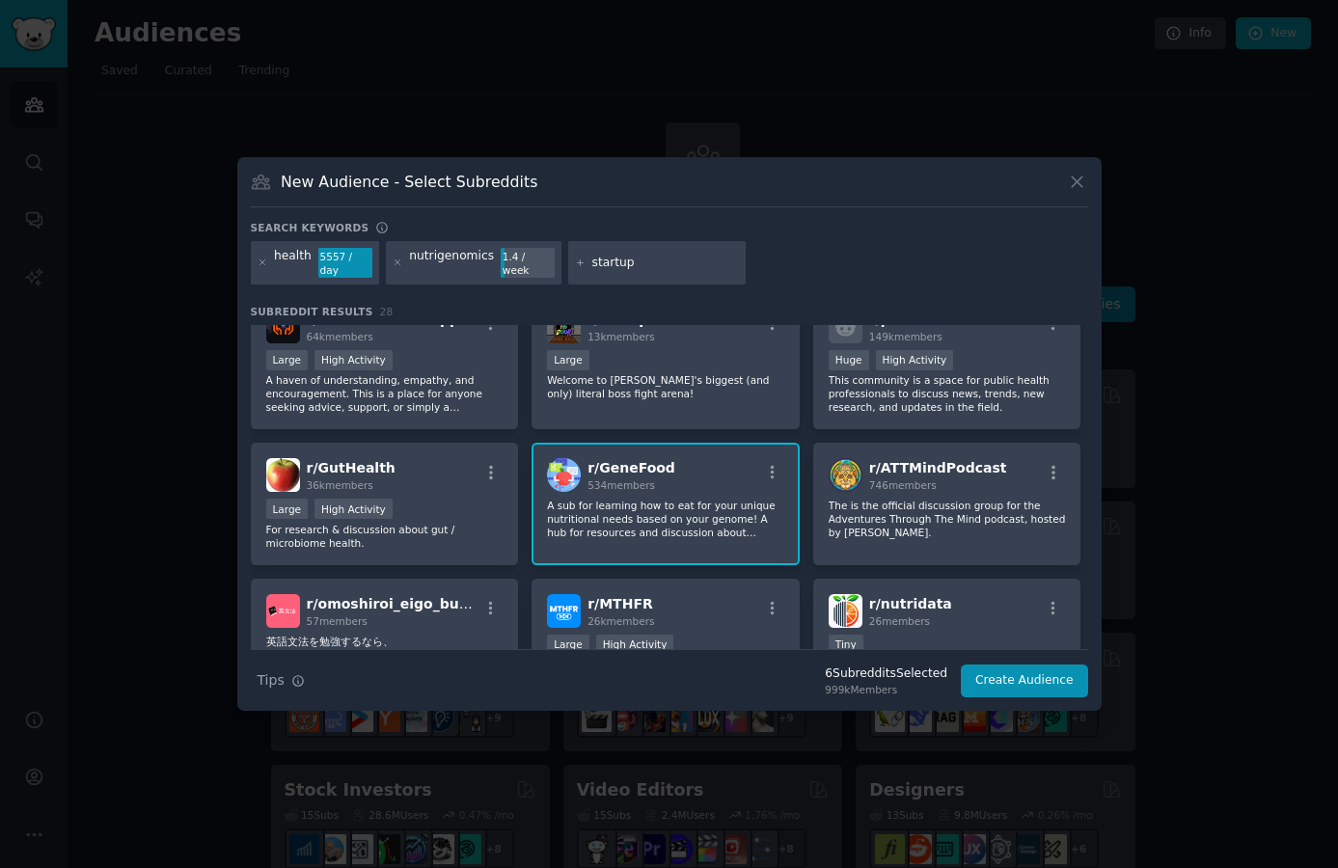
scroll to position [478, 0]
click at [465, 491] on div "r/ GutHealth 36k members" at bounding box center [384, 475] width 237 height 34
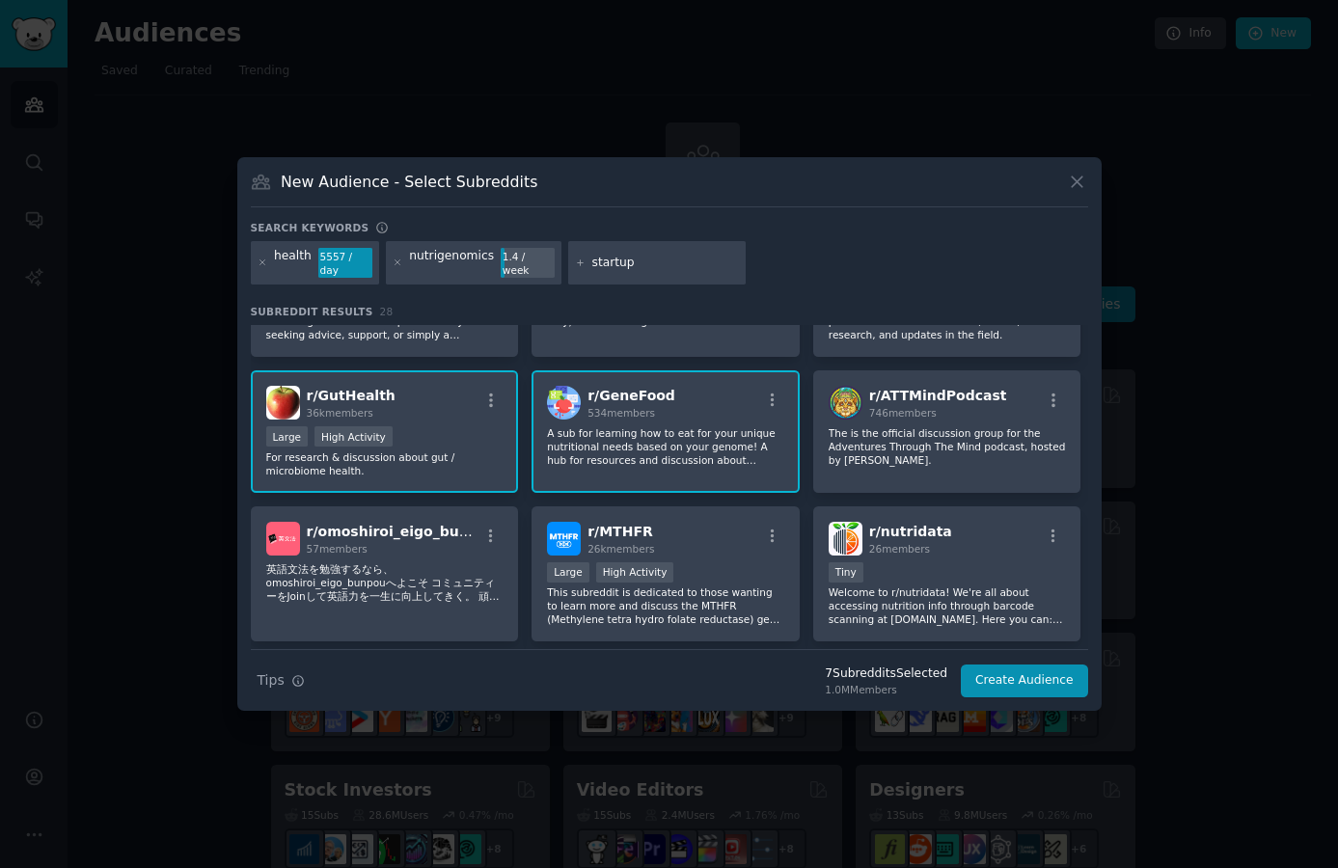
scroll to position [709, 0]
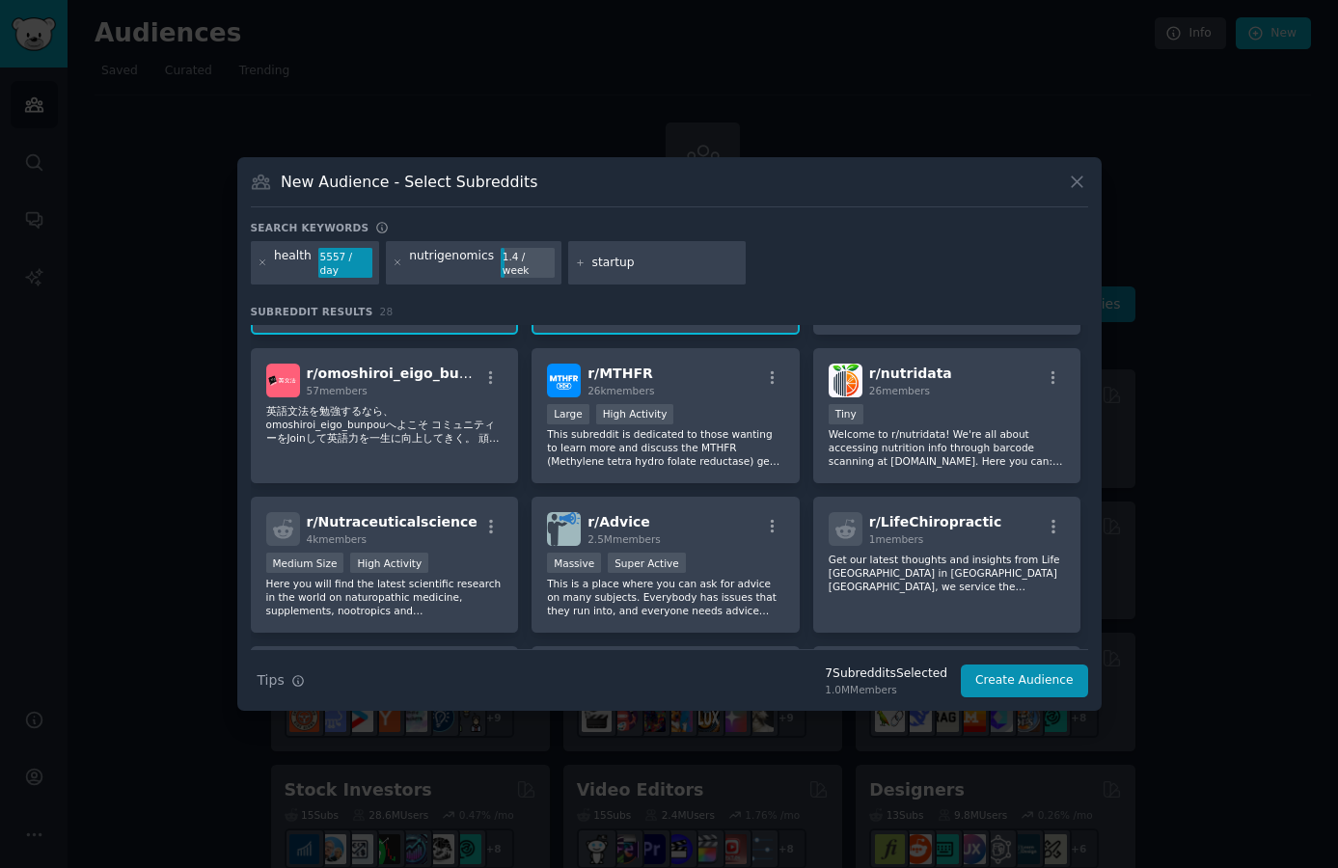
drag, startPoint x: 665, startPoint y: 267, endPoint x: 581, endPoint y: 269, distance: 84.9
click at [581, 269] on div "startup" at bounding box center [656, 263] width 177 height 44
type input "[GEOGRAPHIC_DATA]"
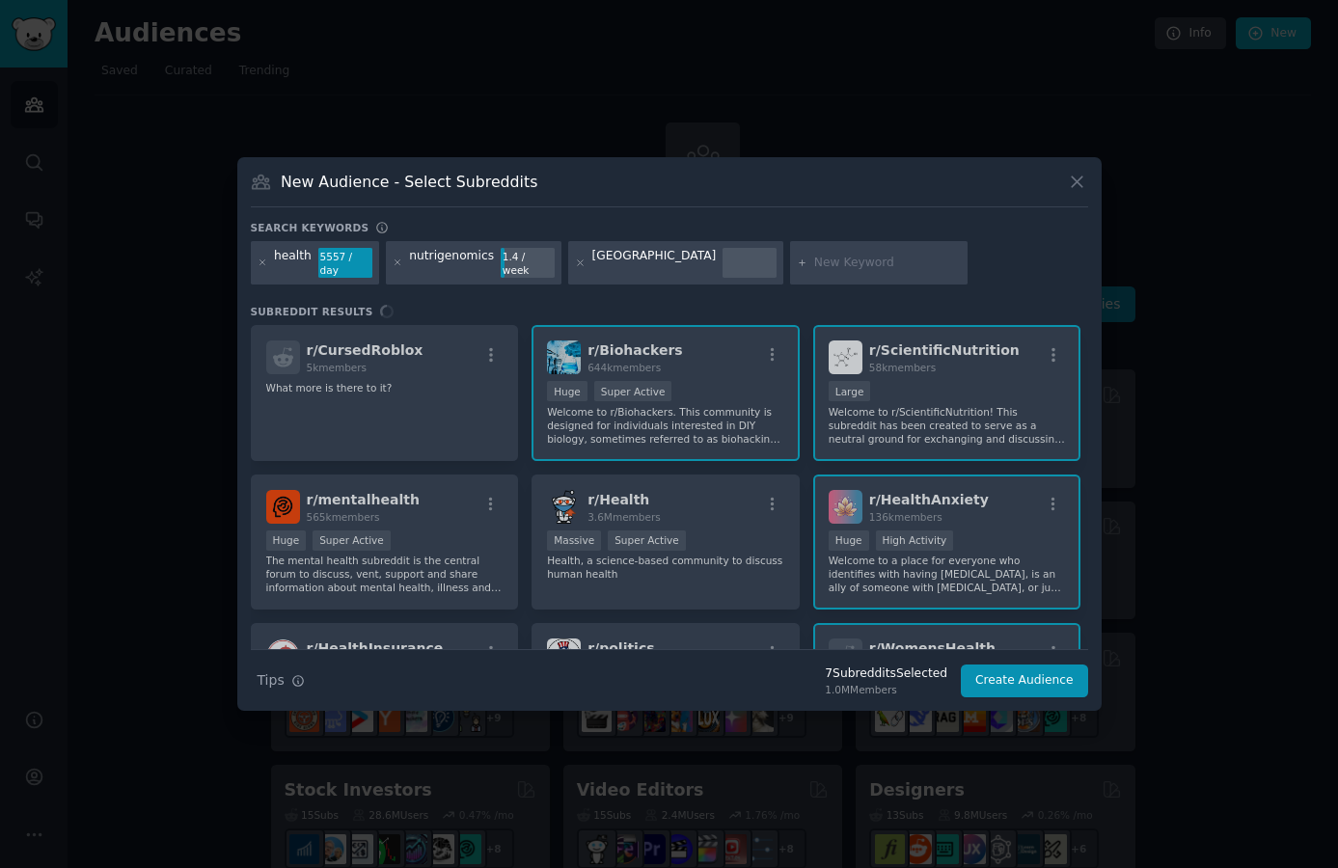
click at [676, 524] on div "r/ CursedRoblox 5k members What more is there to it? r/ Biohackers 644k members…" at bounding box center [669, 487] width 837 height 324
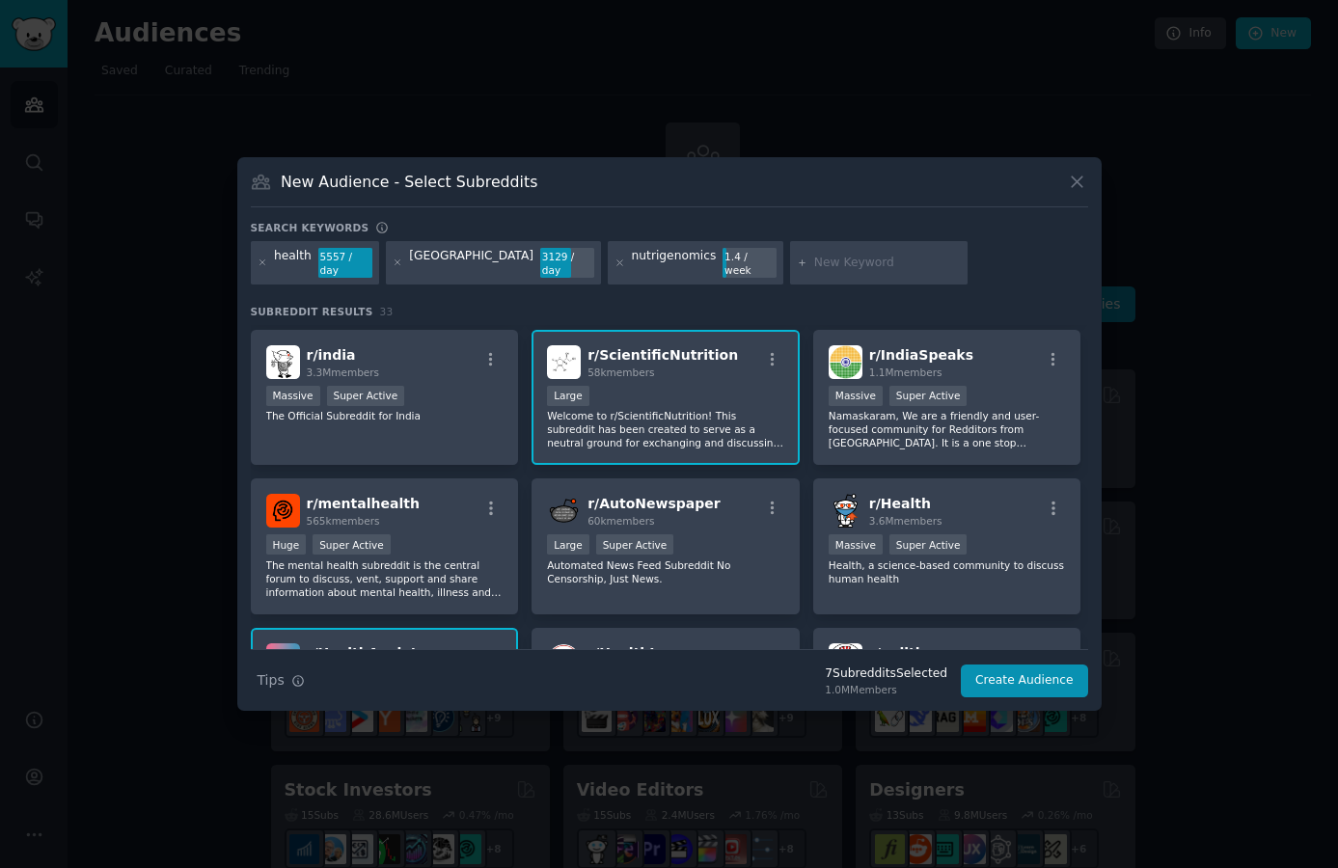
scroll to position [190, 0]
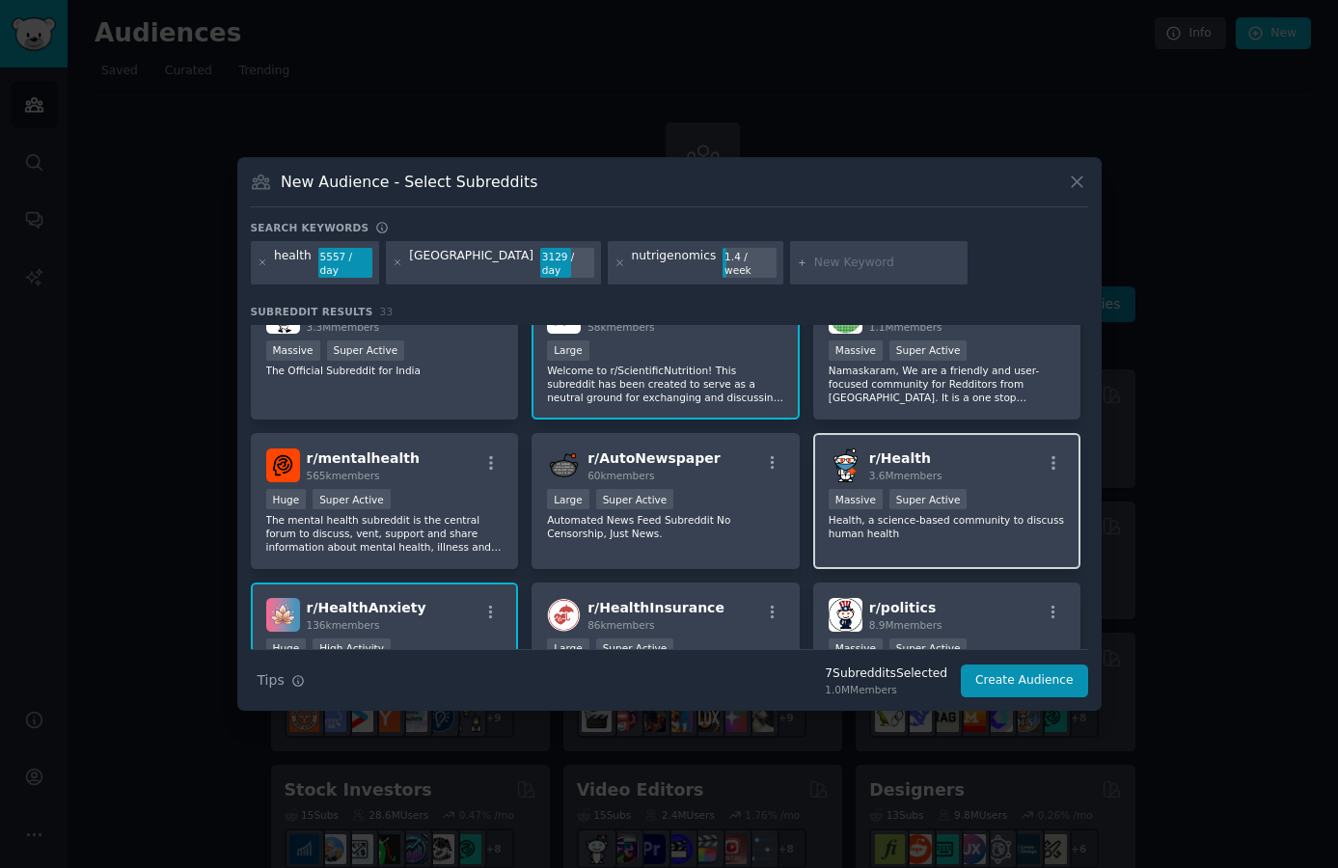
click at [997, 501] on div ">= 95th percentile for submissions / day Massive Super Active" at bounding box center [946, 501] width 237 height 24
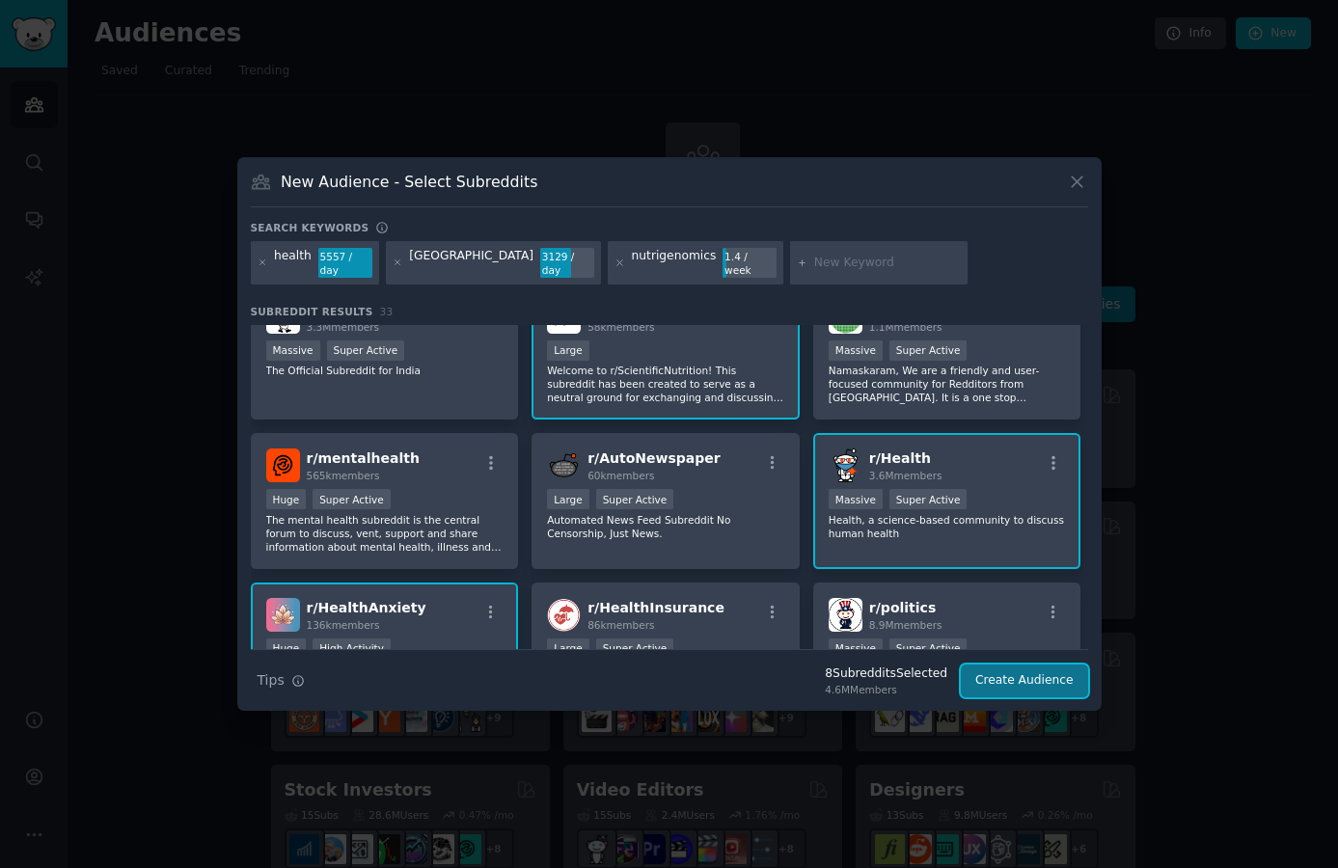
click at [1018, 682] on button "Create Audience" at bounding box center [1024, 680] width 127 height 33
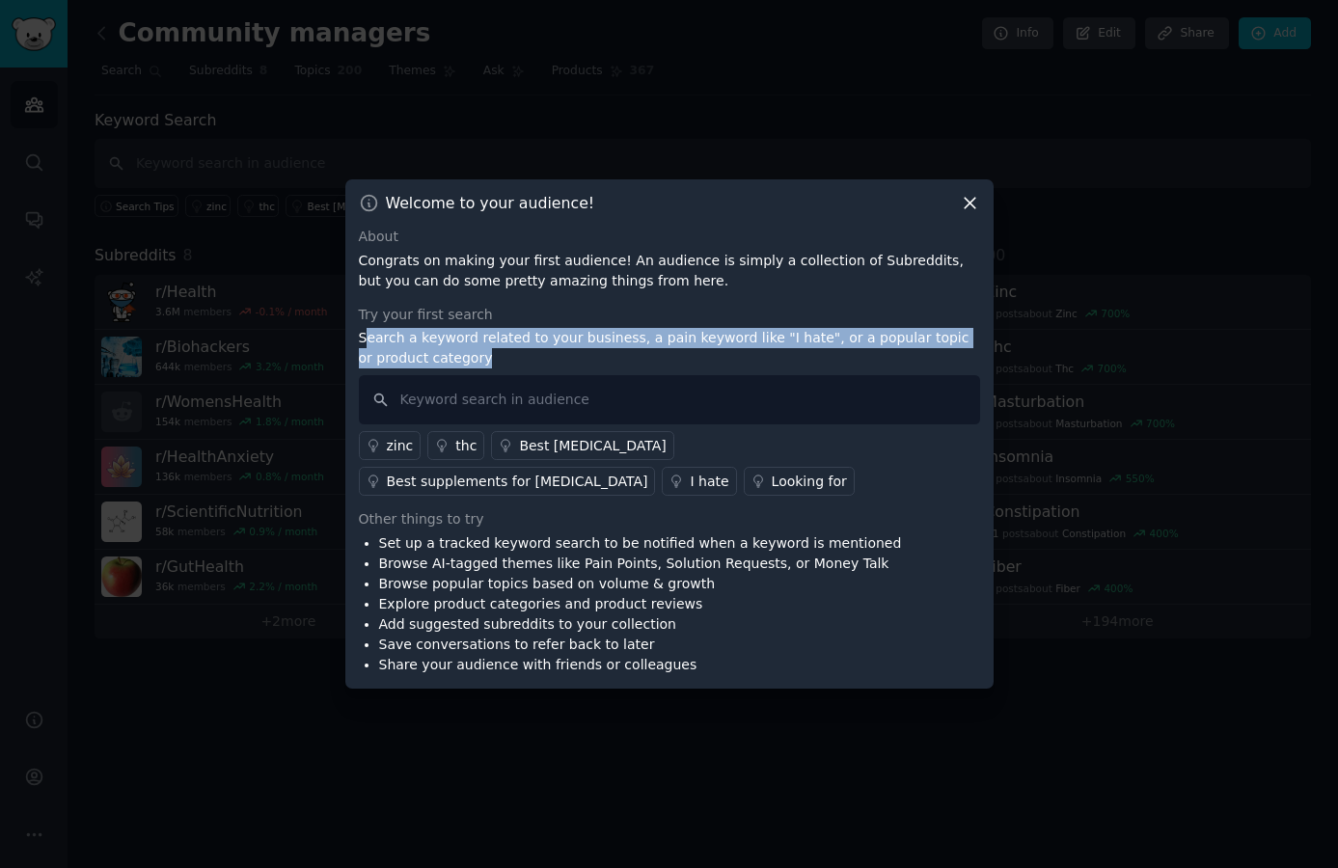
drag, startPoint x: 365, startPoint y: 343, endPoint x: 917, endPoint y: 349, distance: 552.6
click at [917, 349] on p "Search a keyword related to your business, a pain keyword like "I hate", or a p…" at bounding box center [669, 348] width 621 height 41
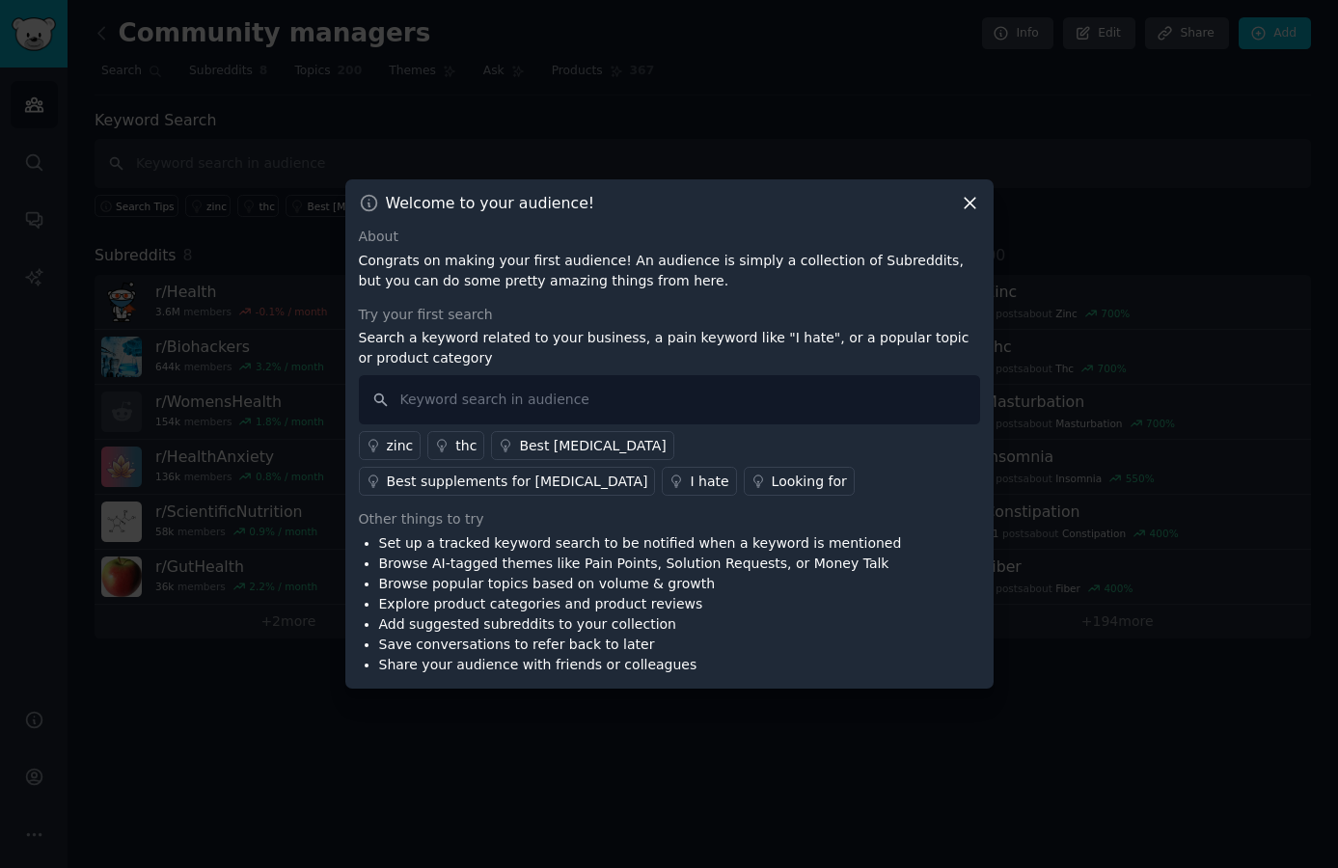
click at [917, 350] on p "Search a keyword related to your business, a pain keyword like "I hate", or a p…" at bounding box center [669, 348] width 621 height 41
click at [560, 392] on input "text" at bounding box center [669, 399] width 621 height 49
type input "tired"
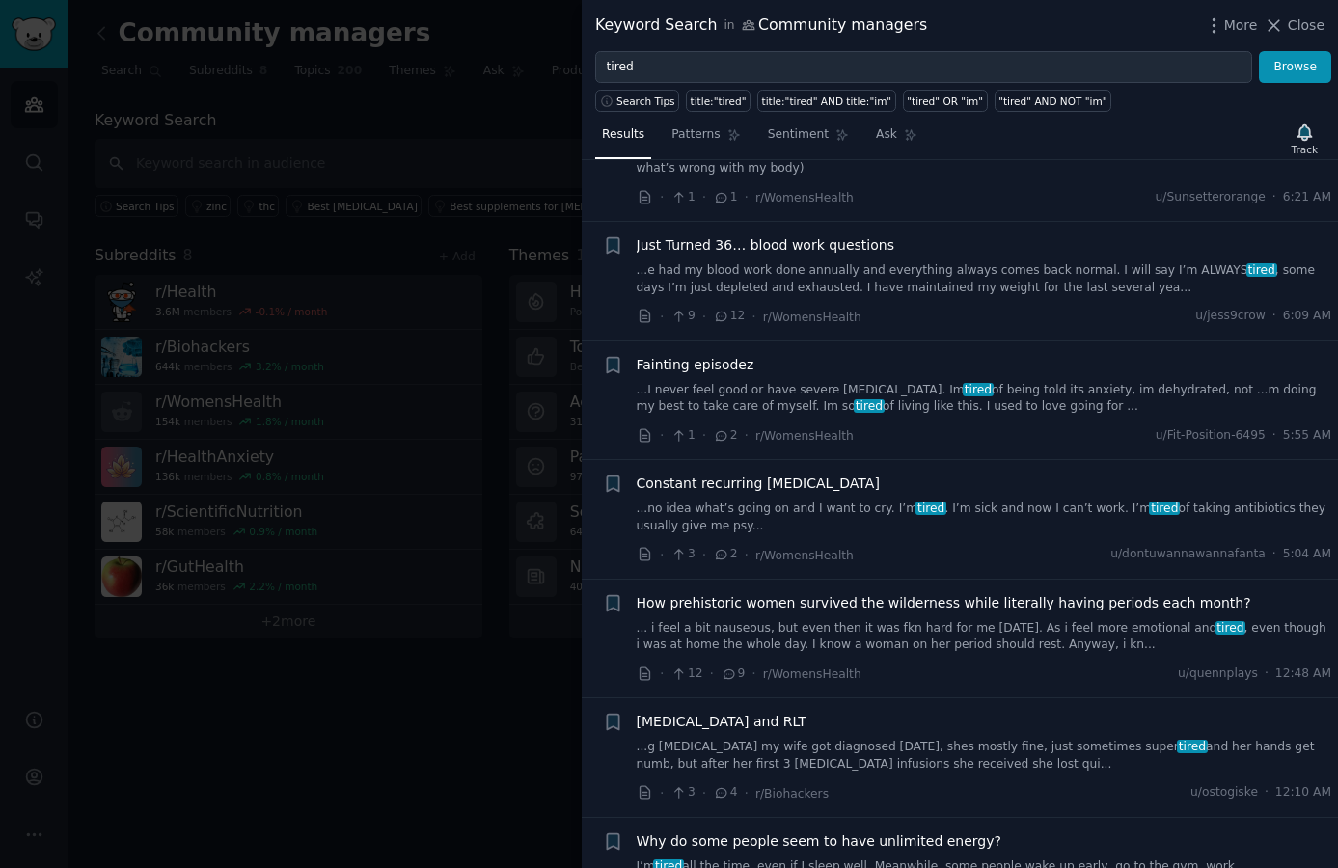
scroll to position [14, 0]
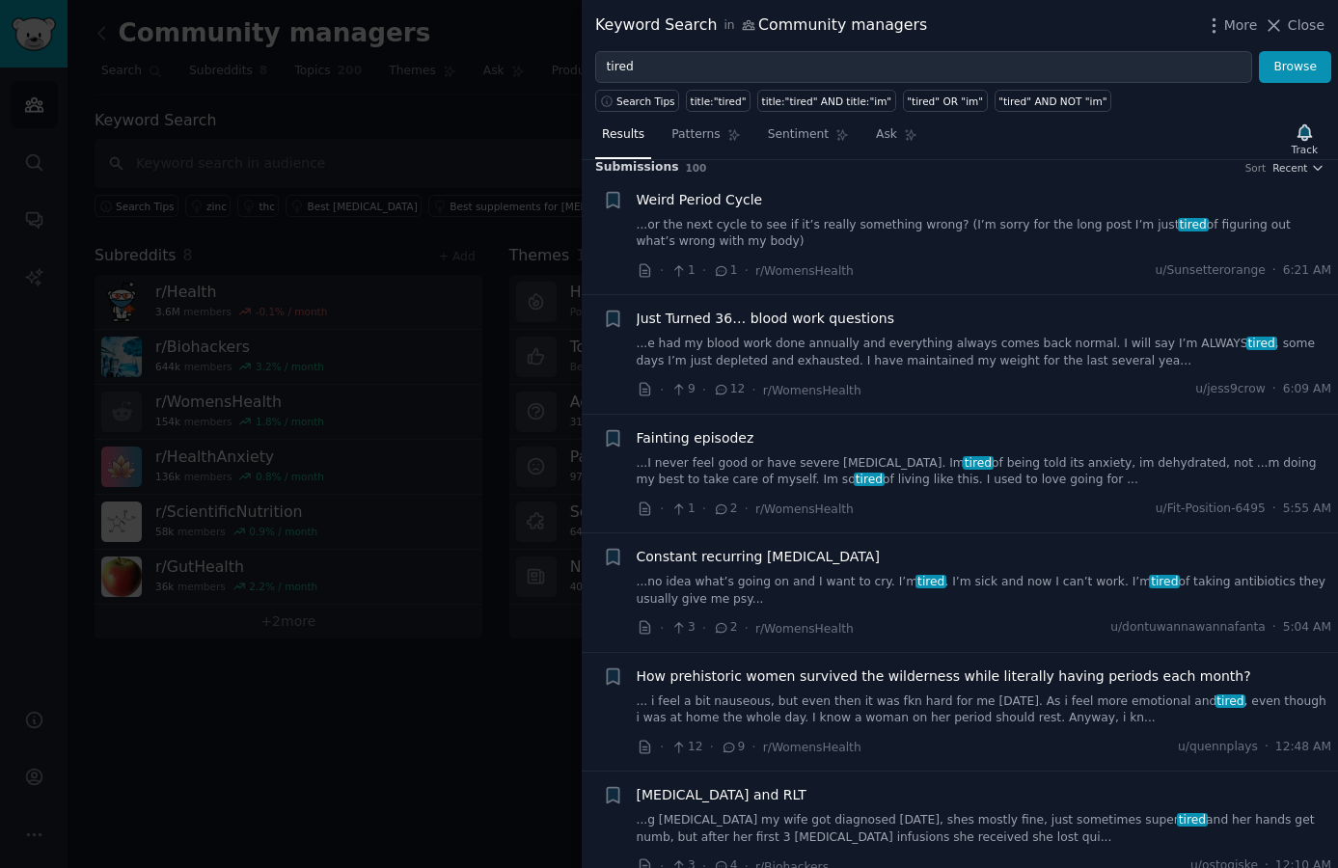
click at [853, 369] on div "Just Turned 36… blood work questions ...e had my blood work done annually and e…" at bounding box center [984, 355] width 695 height 92
click at [1154, 349] on link "...e had my blood work done annually and everything always comes back normal. I…" at bounding box center [984, 353] width 695 height 34
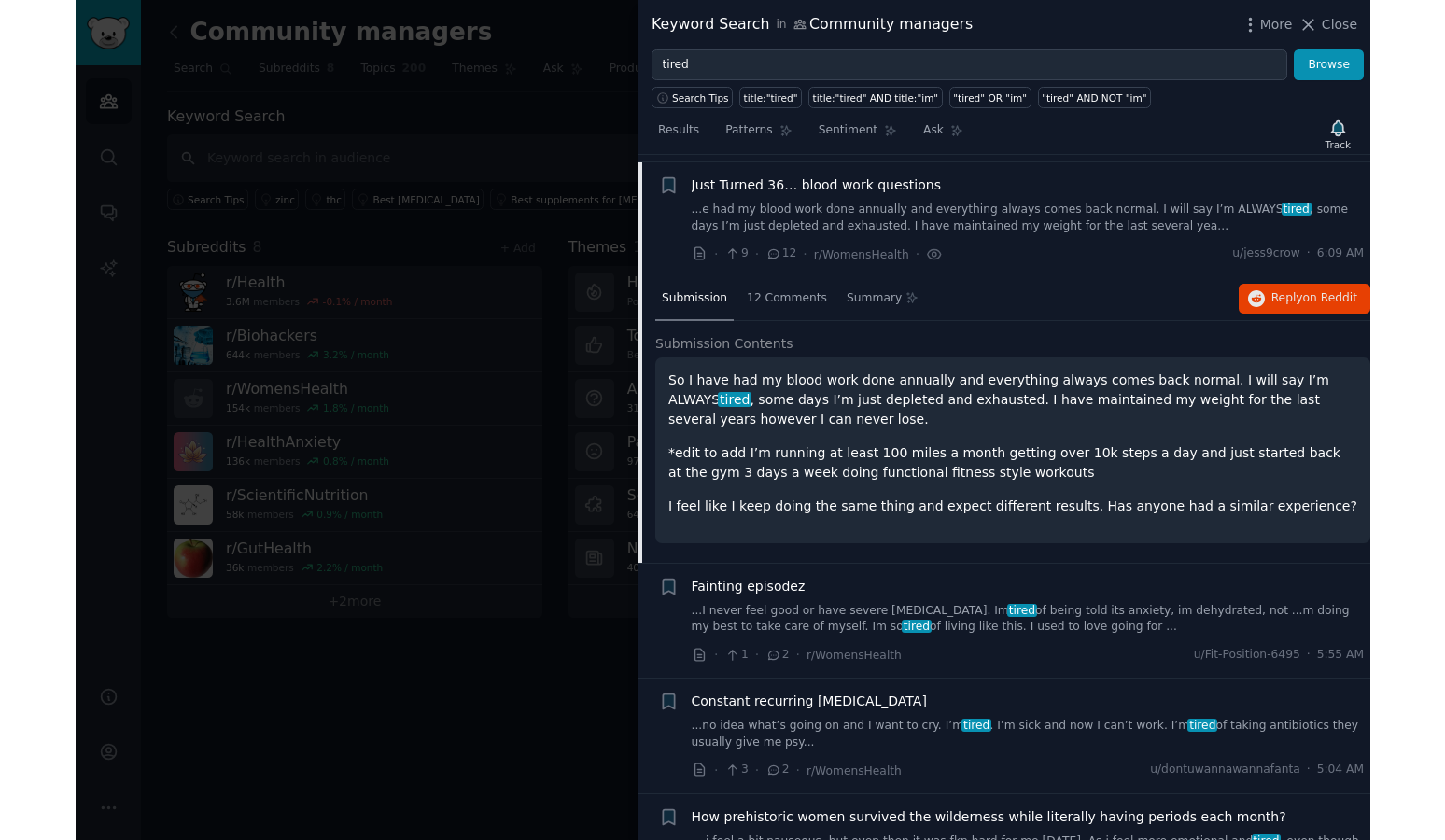
scroll to position [144, 0]
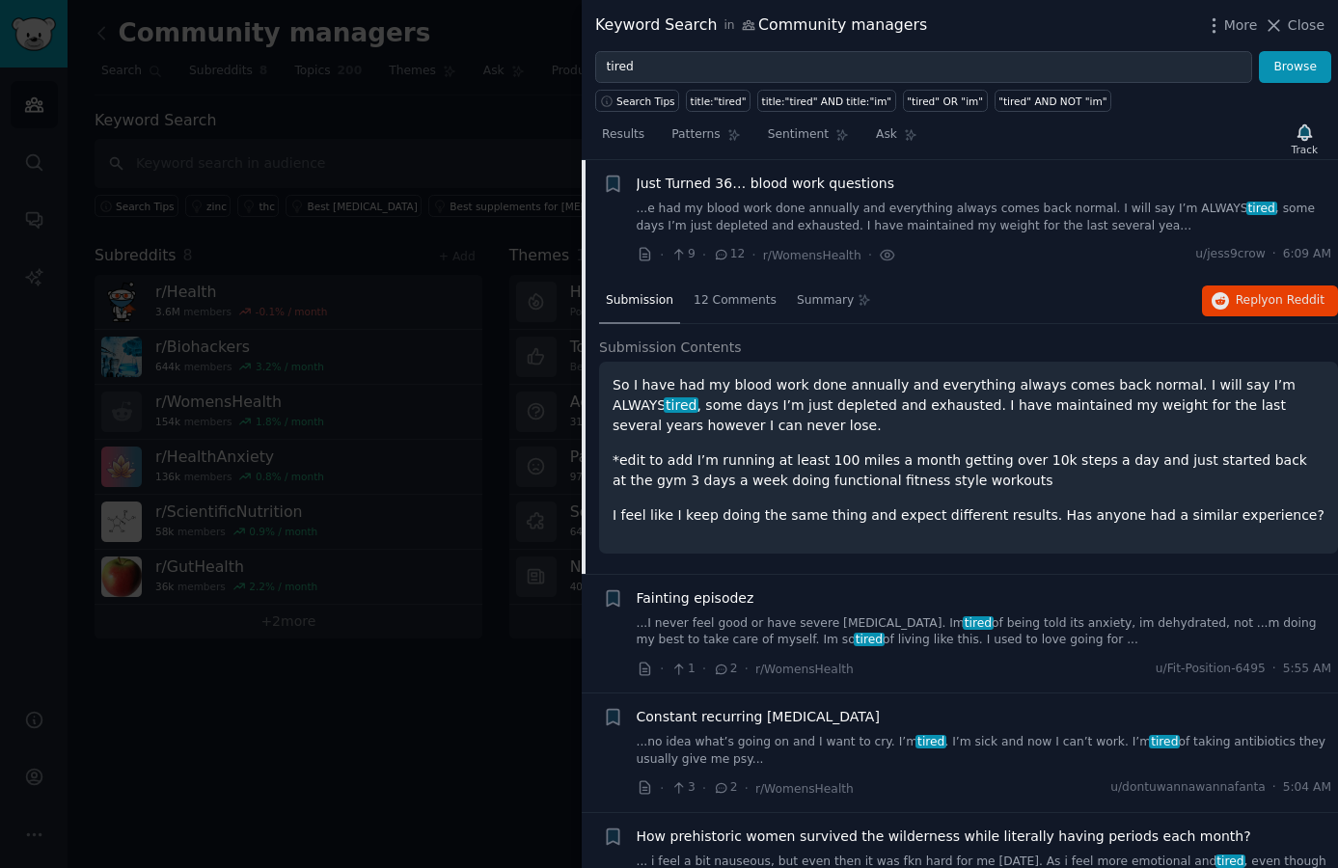
click at [1274, 483] on p "*edit to add I’m running at least 100 miles a month getting over 10k steps a da…" at bounding box center [968, 470] width 712 height 41
click at [1268, 307] on span "on Reddit" at bounding box center [1296, 300] width 56 height 14
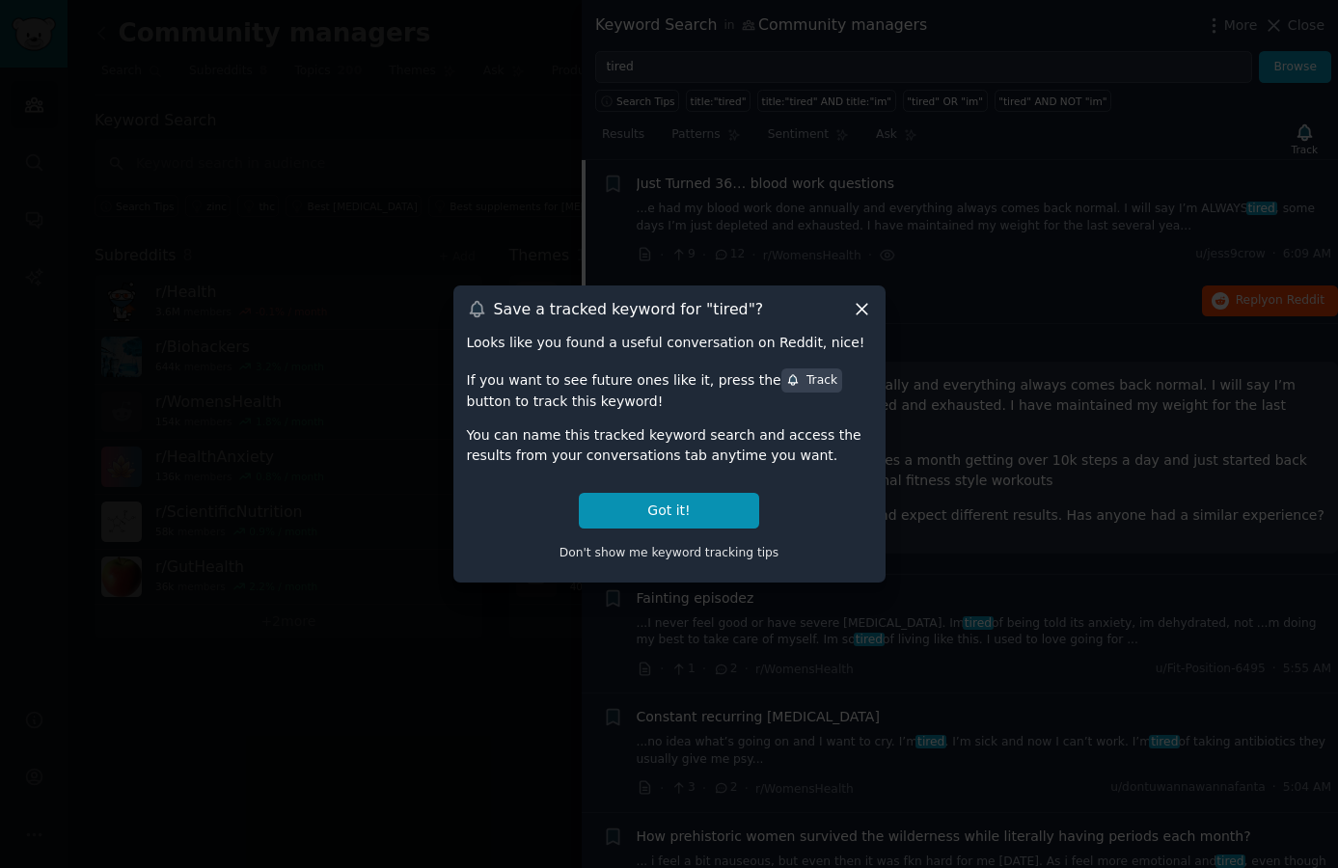
click at [868, 305] on icon at bounding box center [862, 309] width 20 height 20
